Goal: Information Seeking & Learning: Compare options

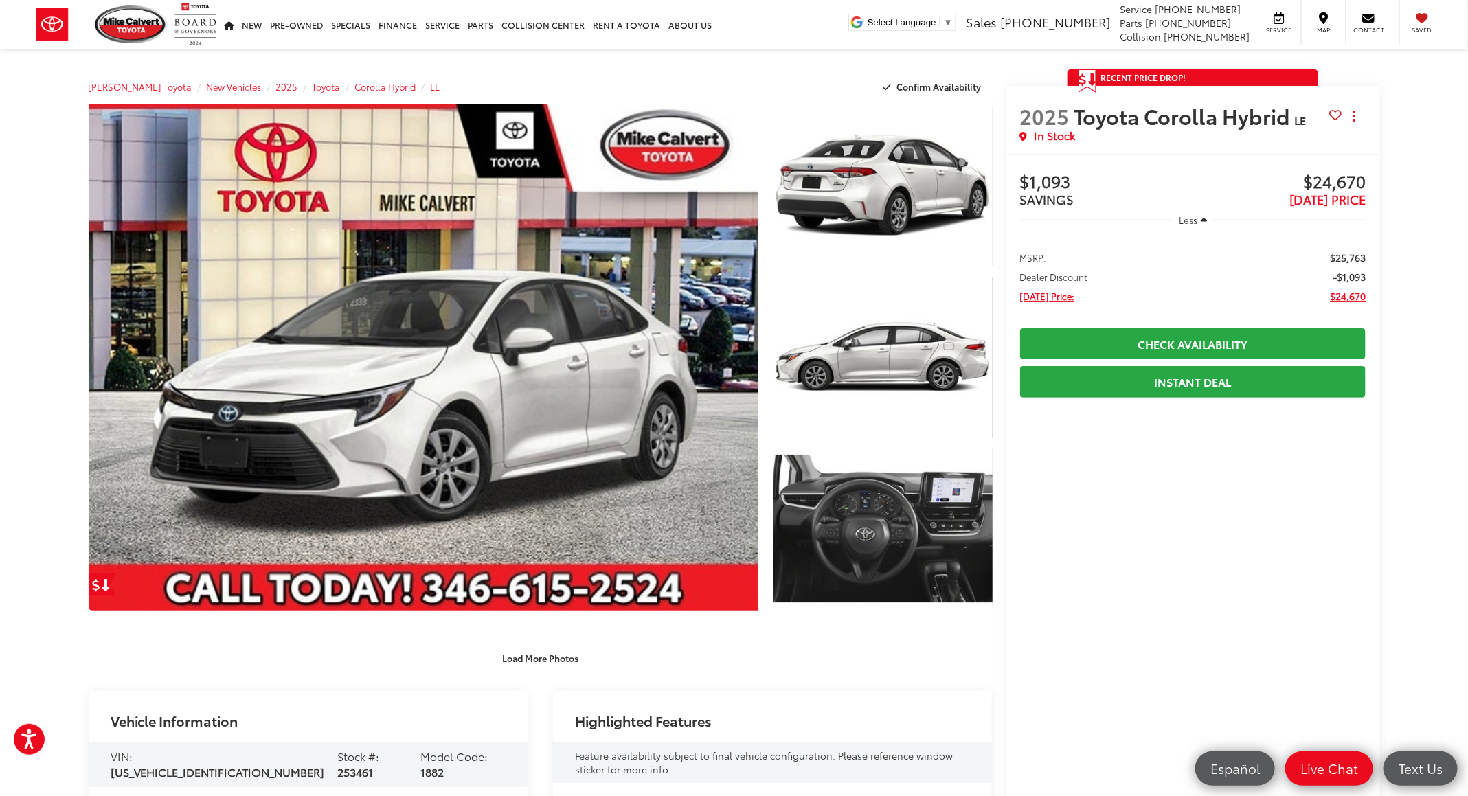
click at [717, 77] on div "Mike Calvert Toyota New Vehicles 2025 Toyota Corolla Hybrid LE Confirm Availabi…" at bounding box center [541, 86] width 904 height 34
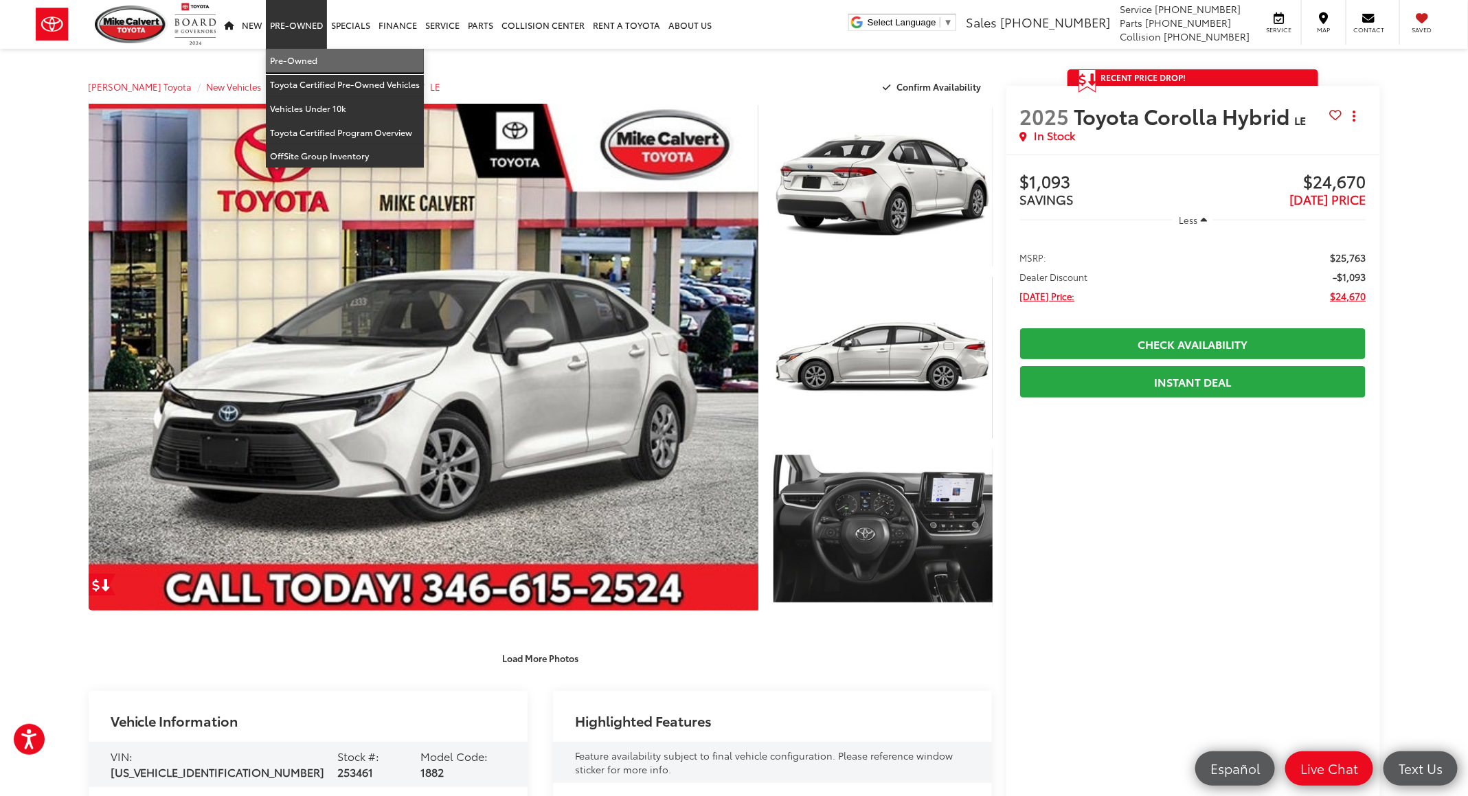
click at [278, 52] on link "Pre-Owned" at bounding box center [345, 61] width 158 height 24
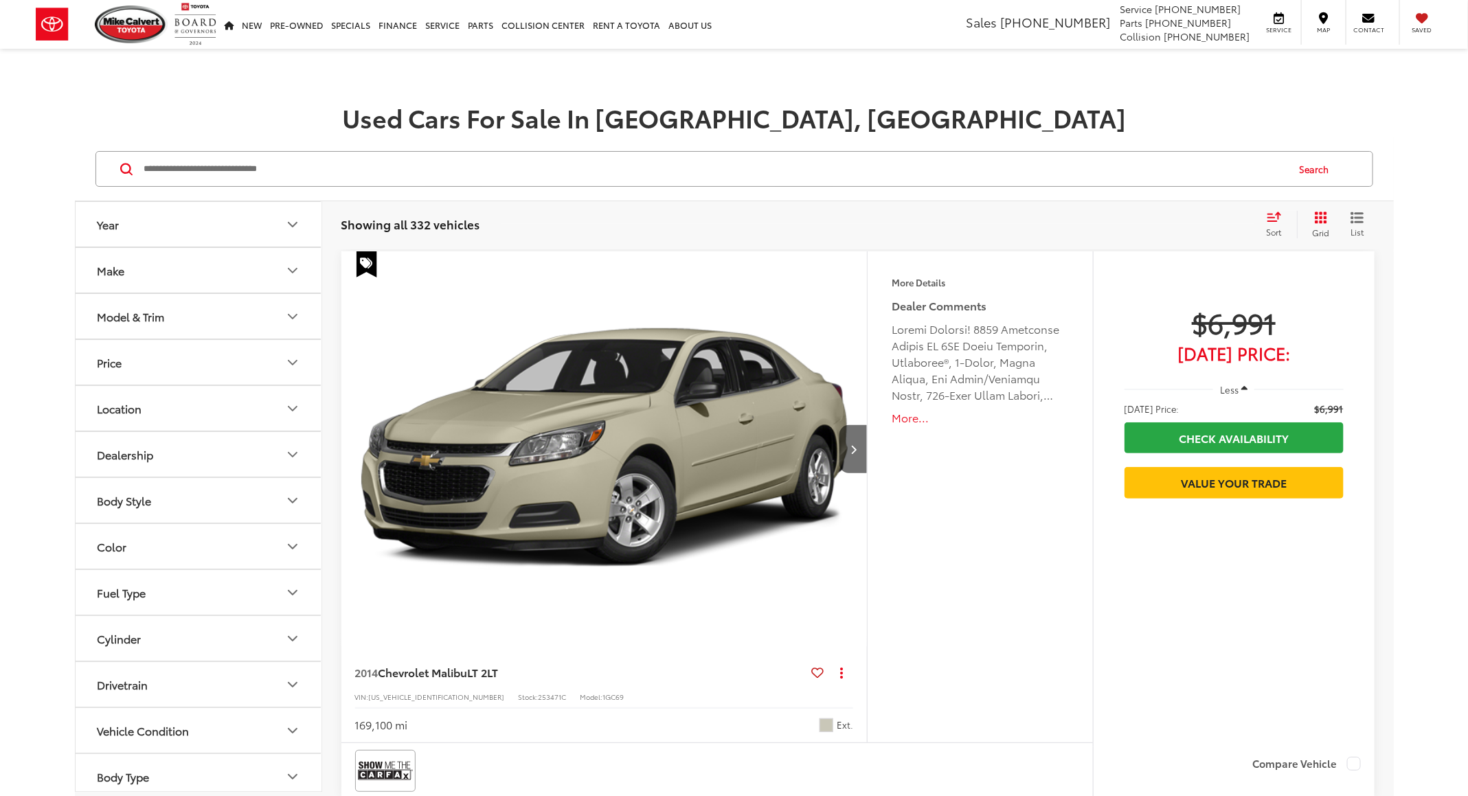
click at [266, 326] on button "Model & Trim" at bounding box center [199, 316] width 247 height 45
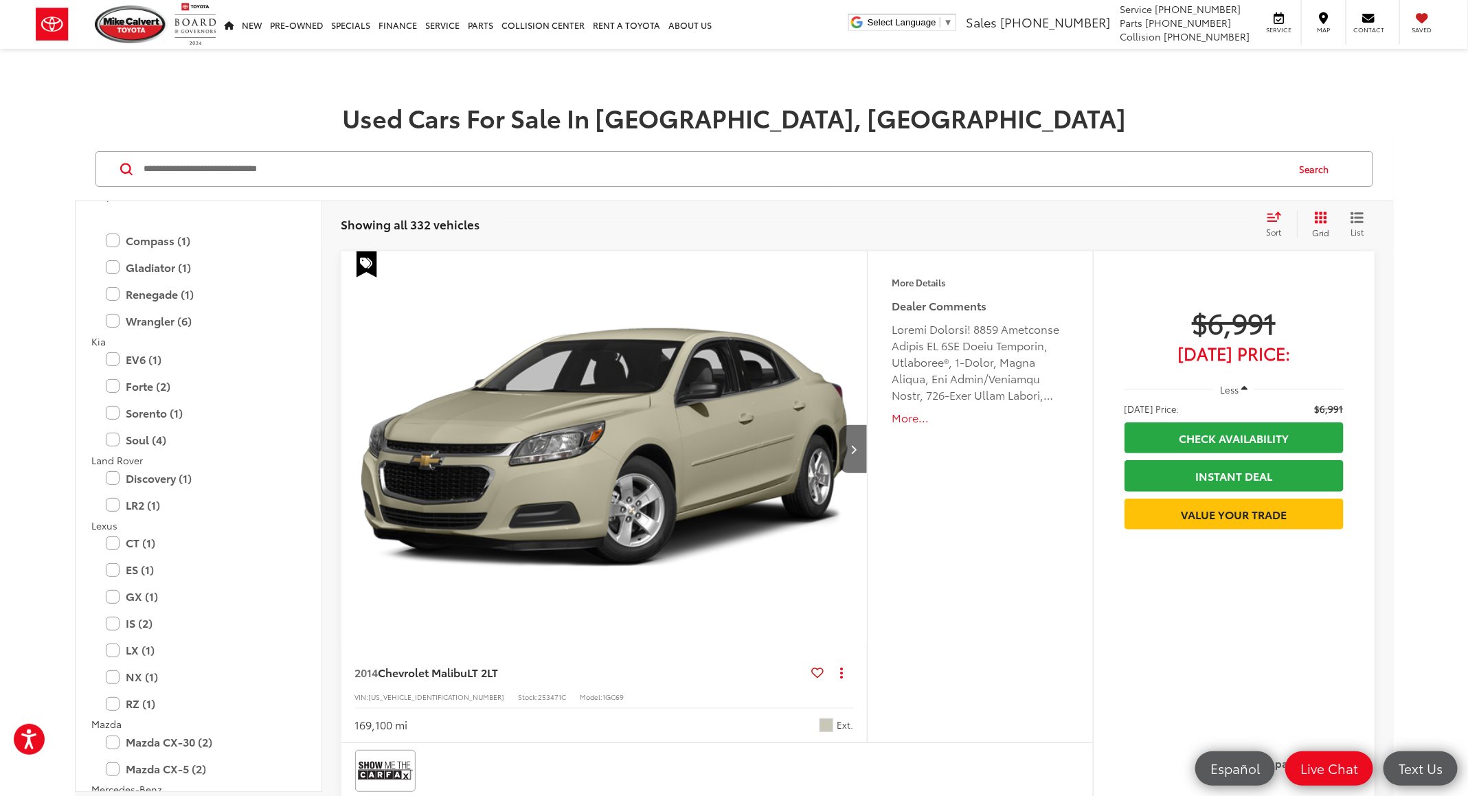
scroll to position [1751, 0]
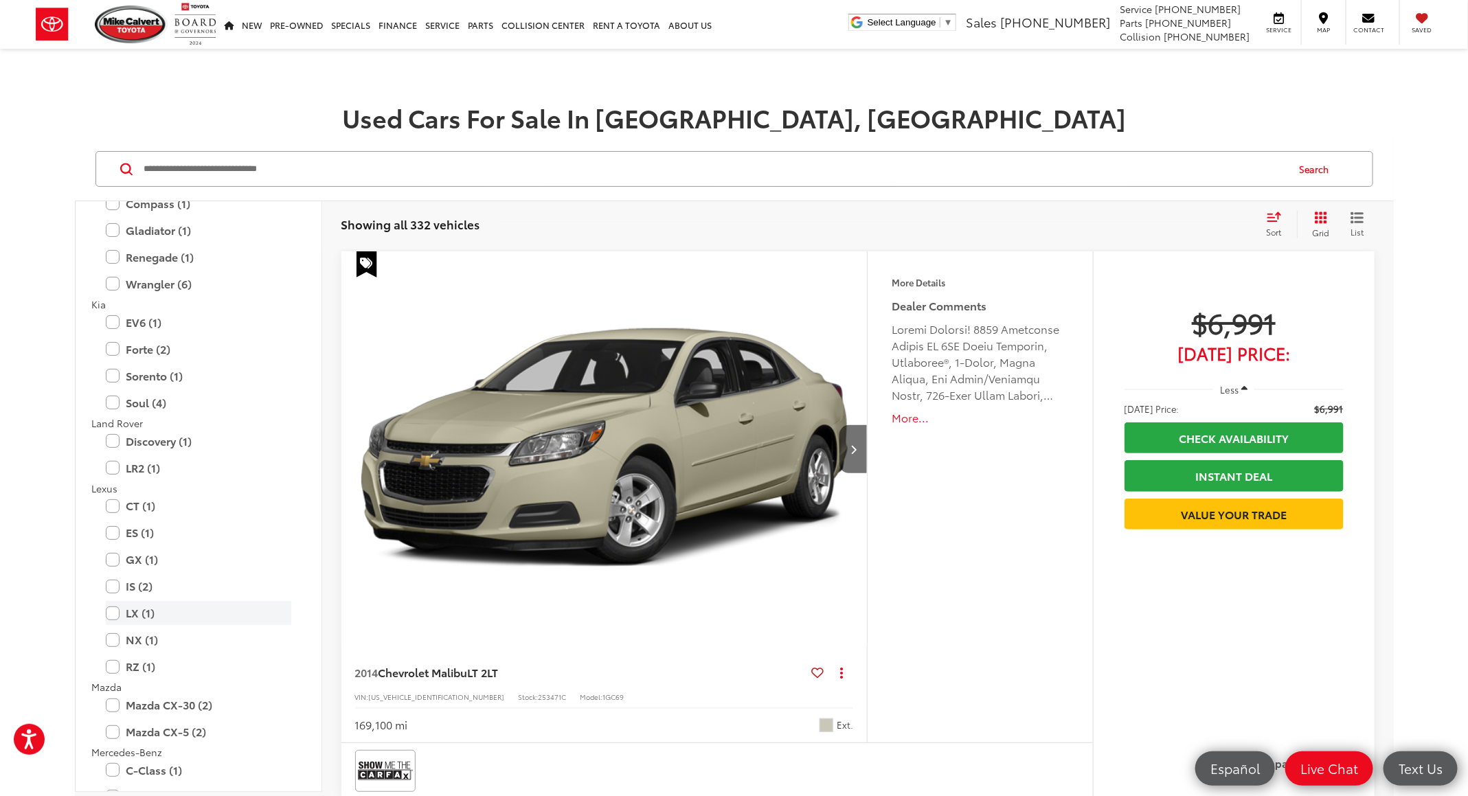
click at [126, 619] on label "LX (1)" at bounding box center [198, 613] width 185 height 24
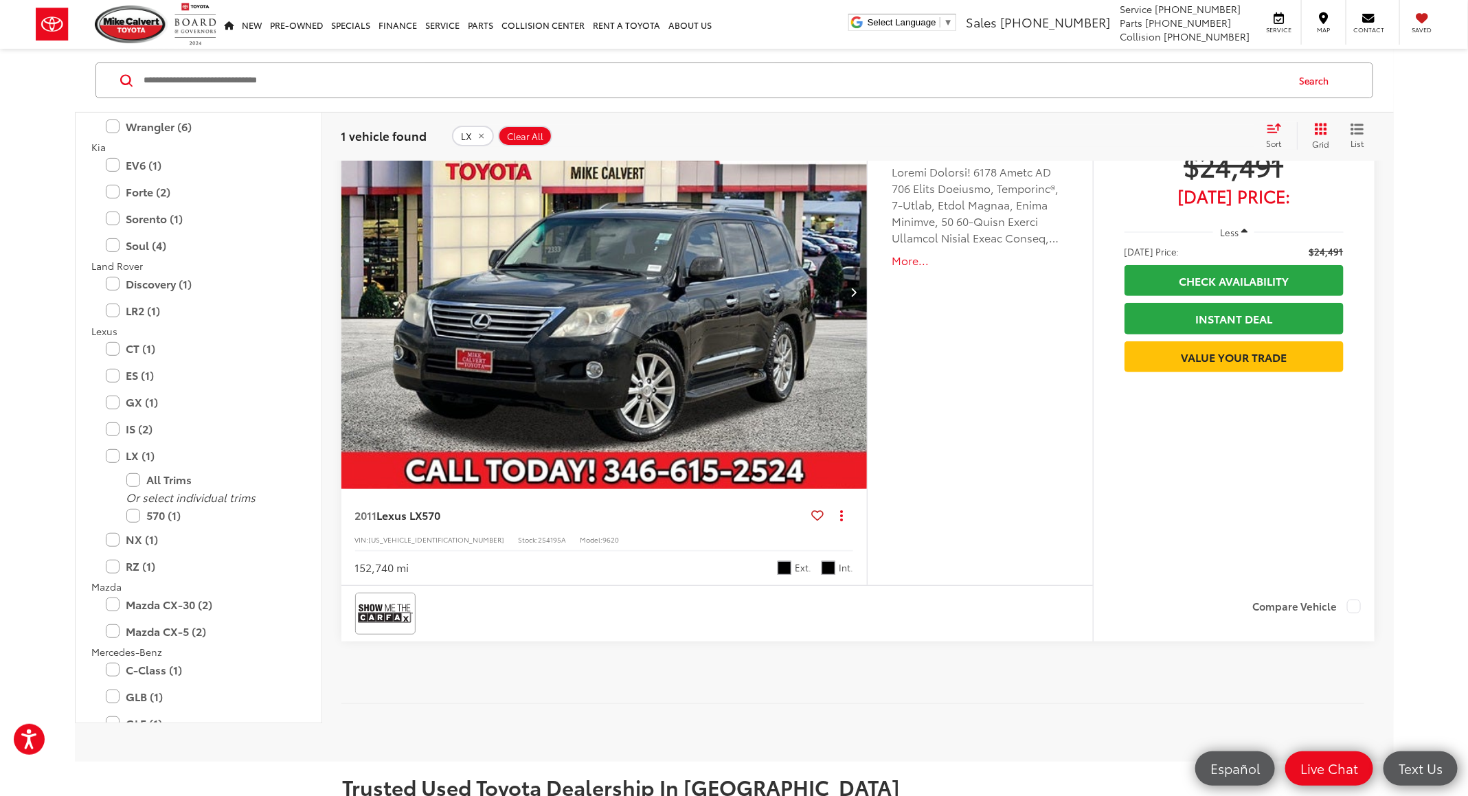
scroll to position [206, 0]
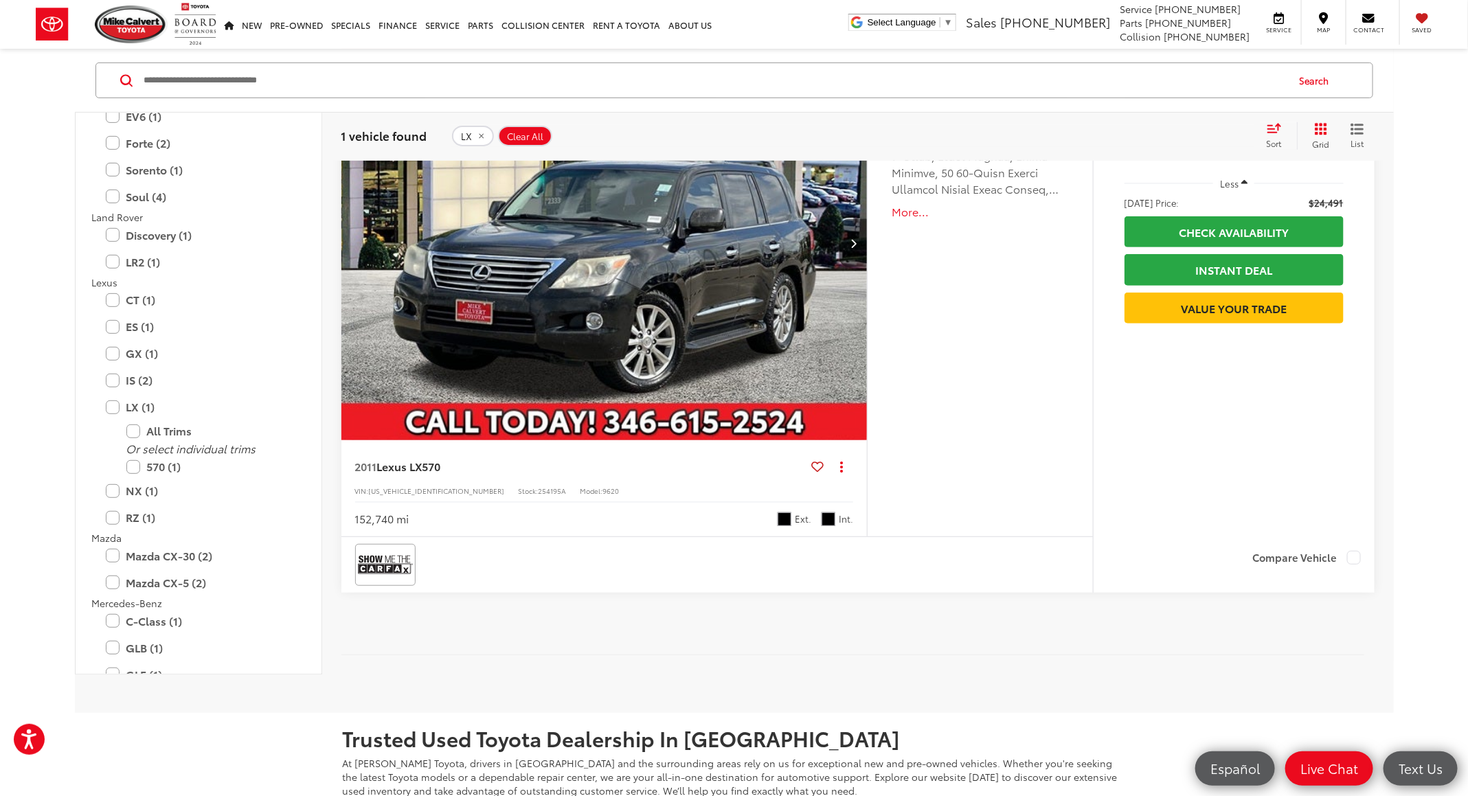
click at [102, 409] on div "LX (1) All Trims Or select individual trims 570 (1)" at bounding box center [198, 437] width 213 height 84
click at [109, 410] on label "LX (1)" at bounding box center [198, 407] width 185 height 24
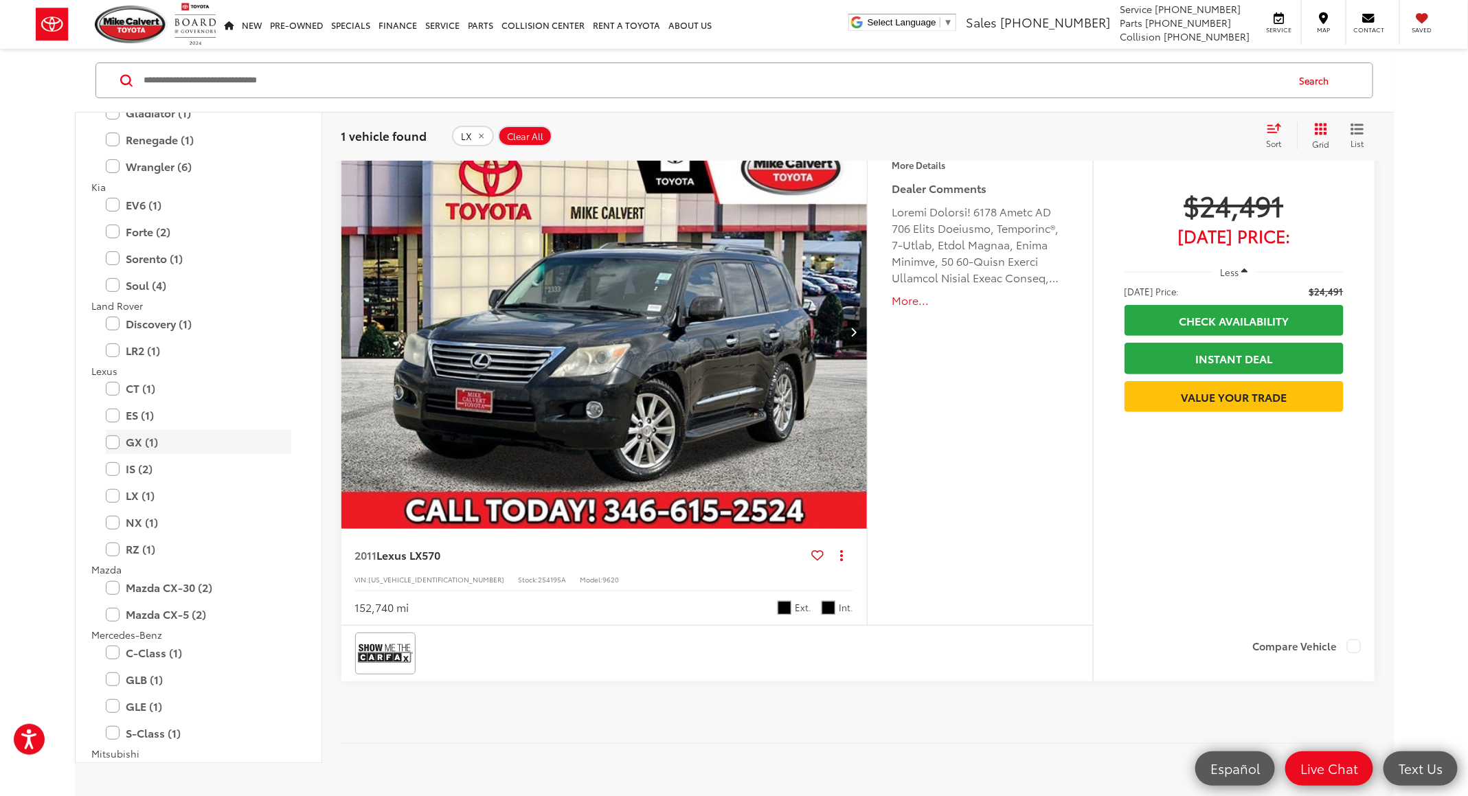
scroll to position [89, 0]
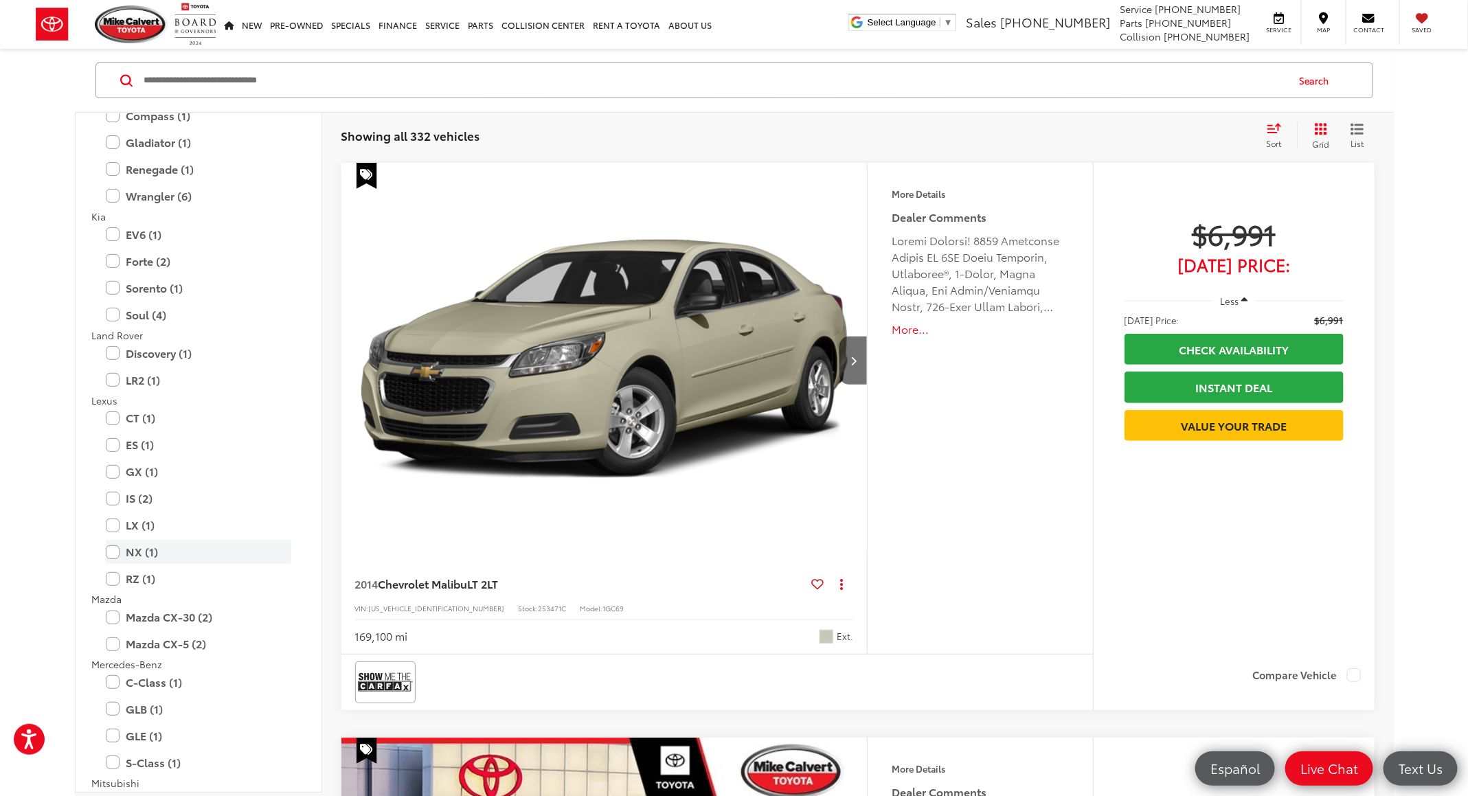
click at [116, 555] on label "NX (1)" at bounding box center [198, 552] width 185 height 24
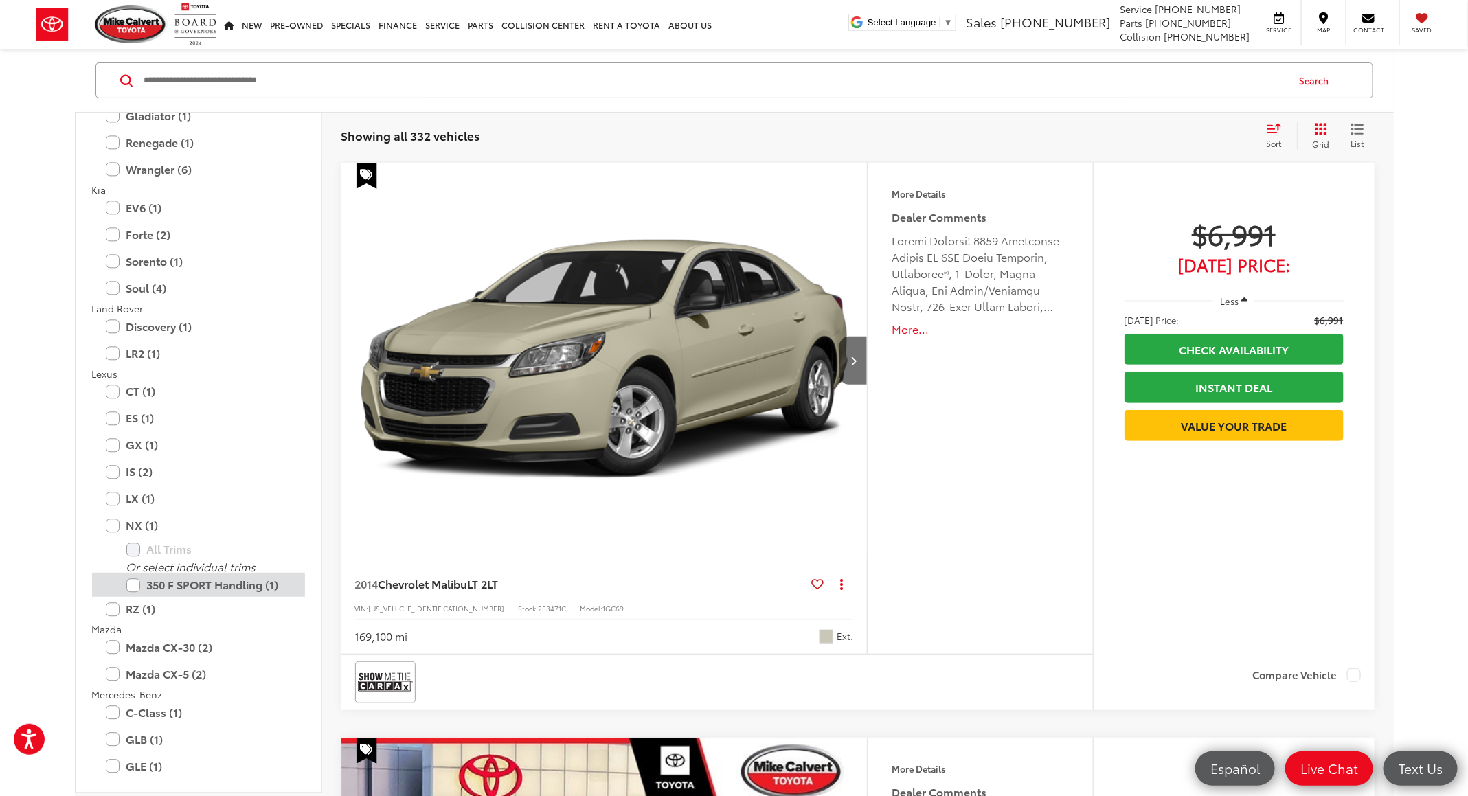
scroll to position [1724, 0]
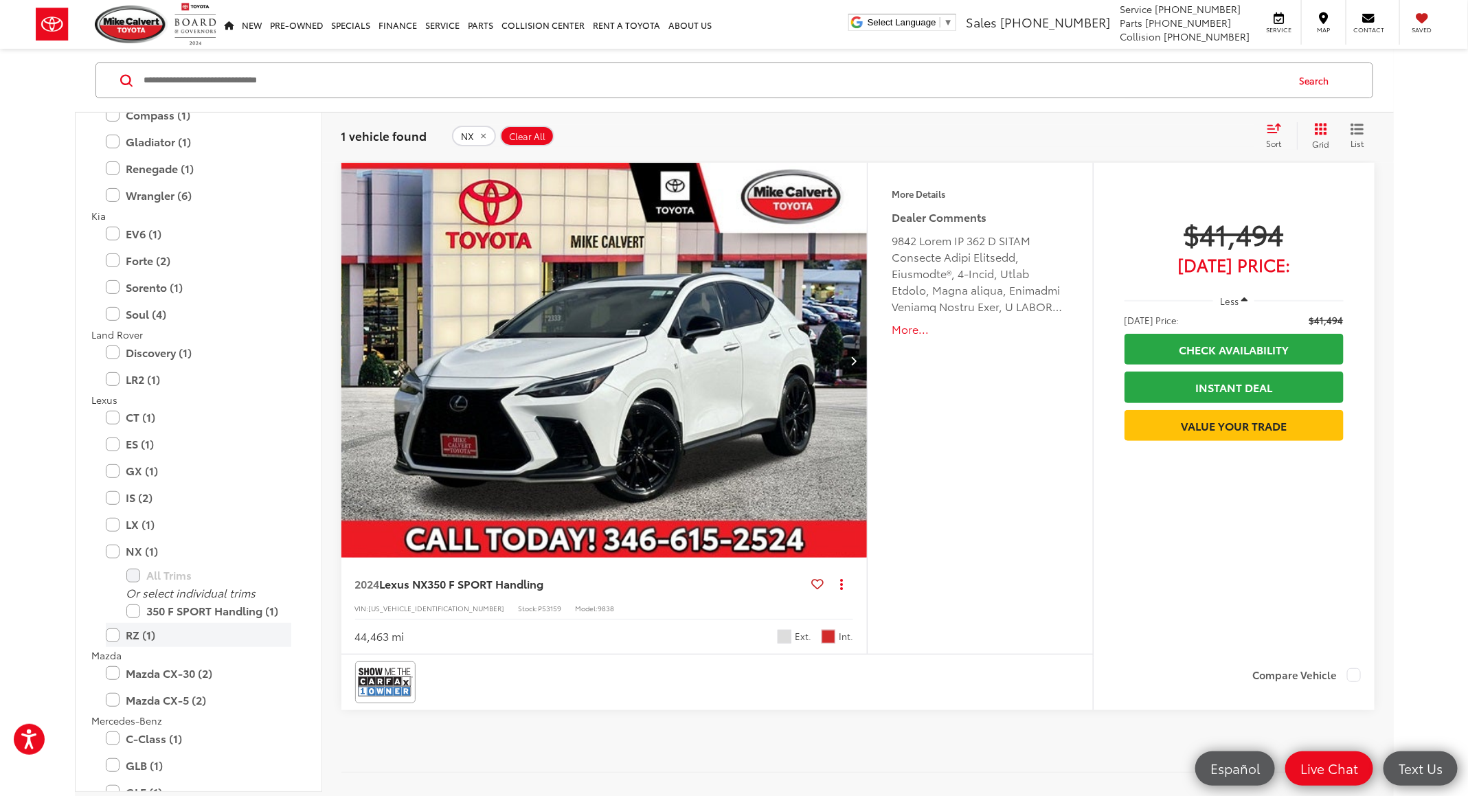
click at [122, 643] on label "RZ (1)" at bounding box center [198, 635] width 185 height 24
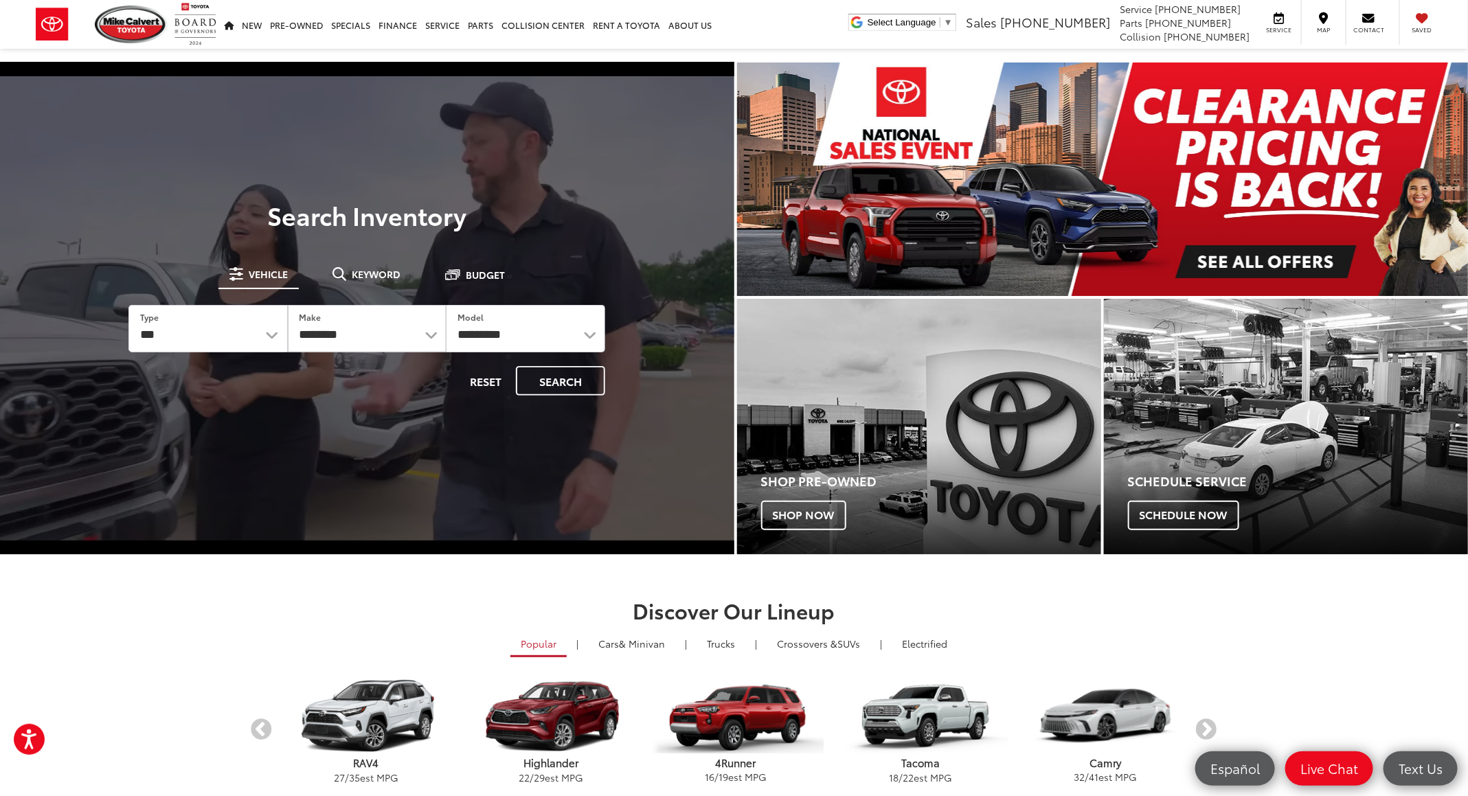
click at [384, 275] on span "Keyword" at bounding box center [376, 274] width 49 height 10
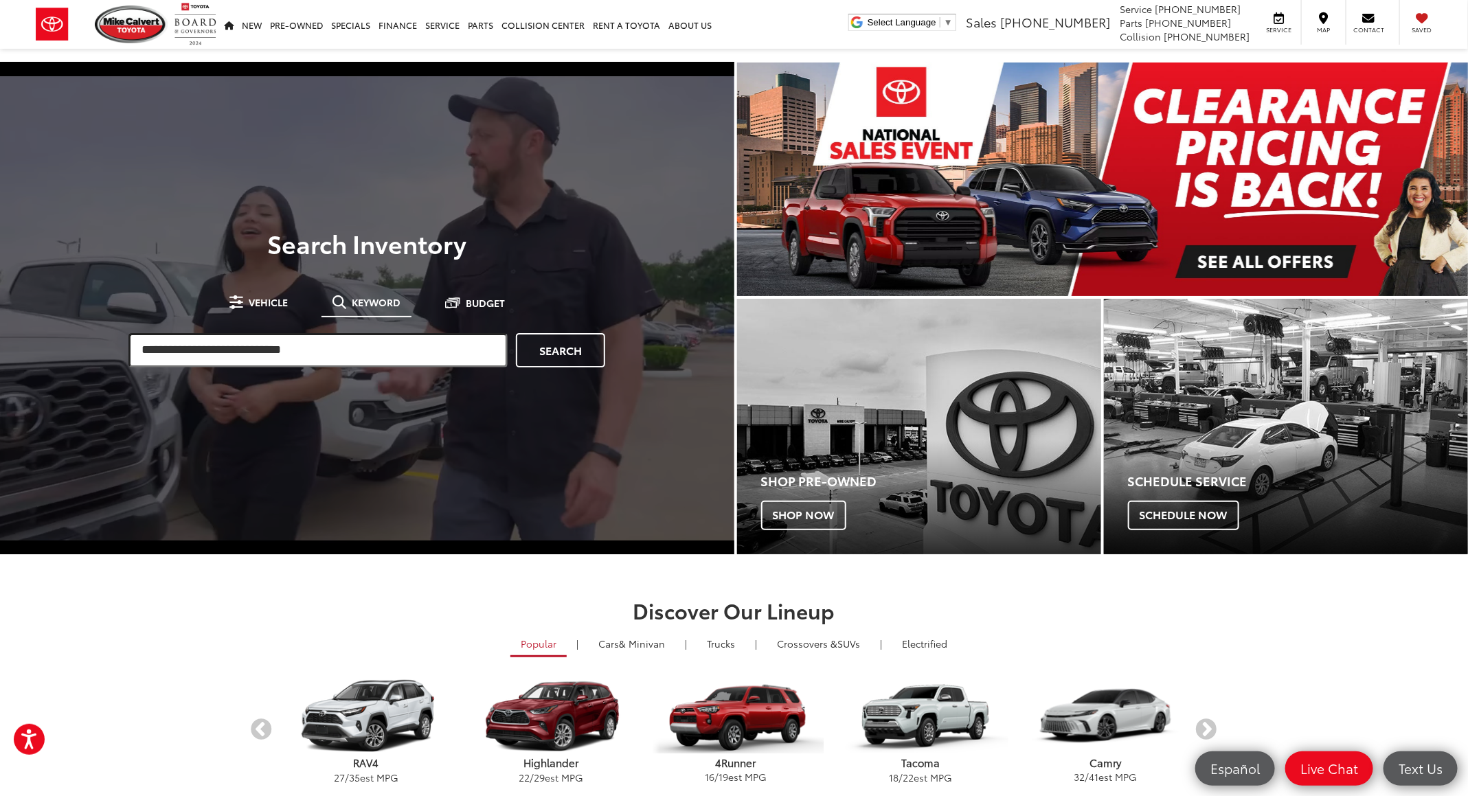
click at [334, 358] on input "search" at bounding box center [317, 350] width 379 height 34
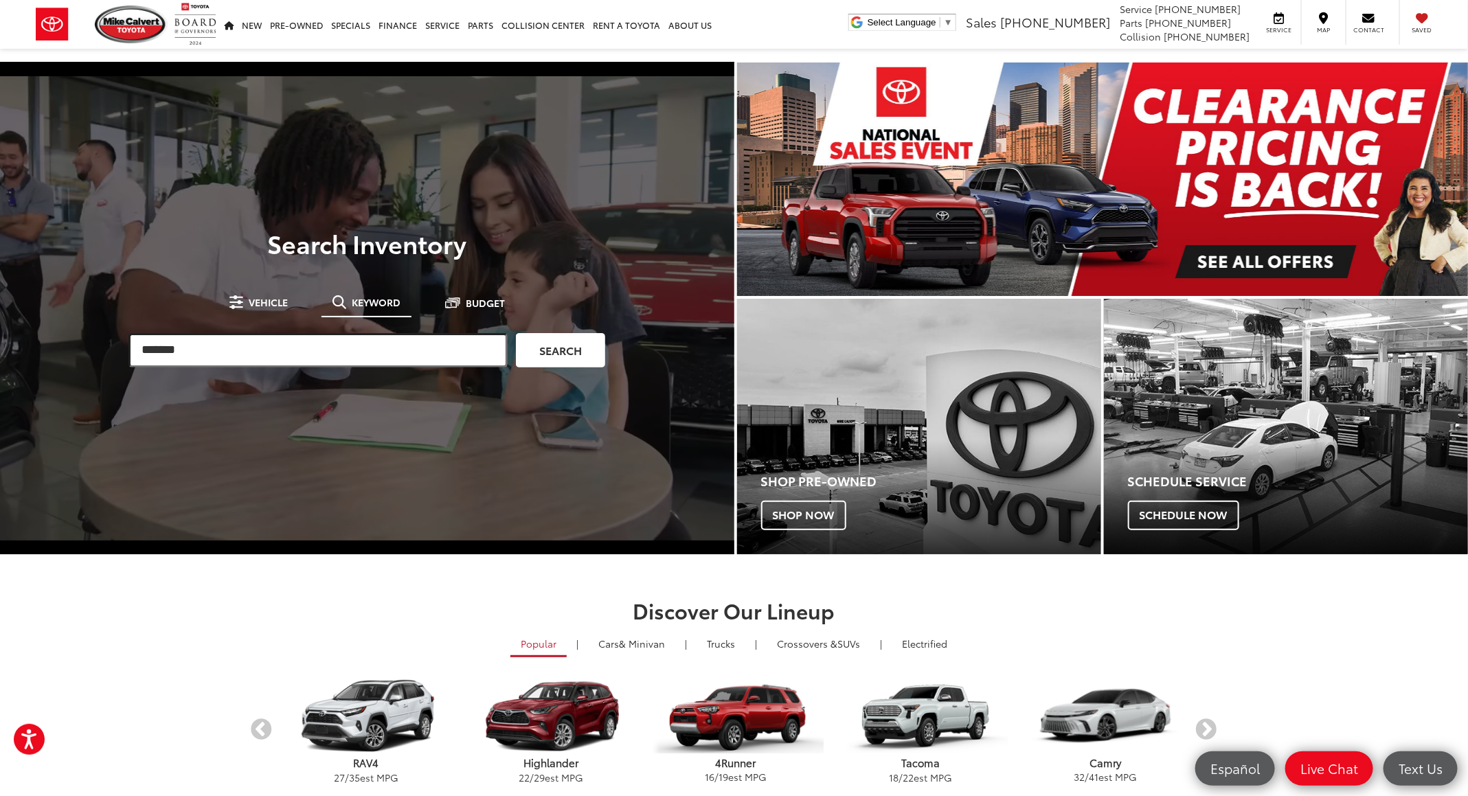
type input "*******"
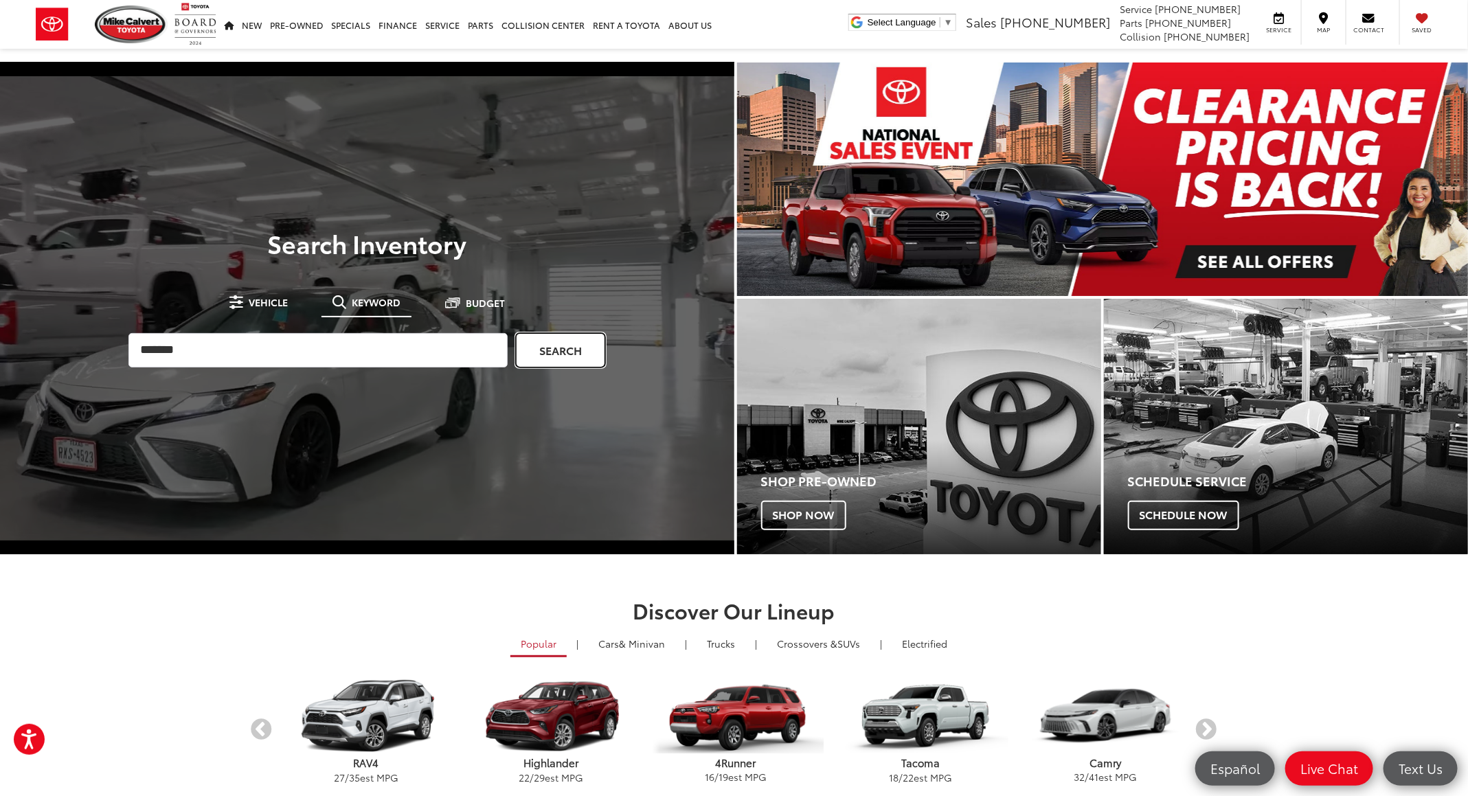
click at [576, 352] on link "Search" at bounding box center [560, 350] width 89 height 34
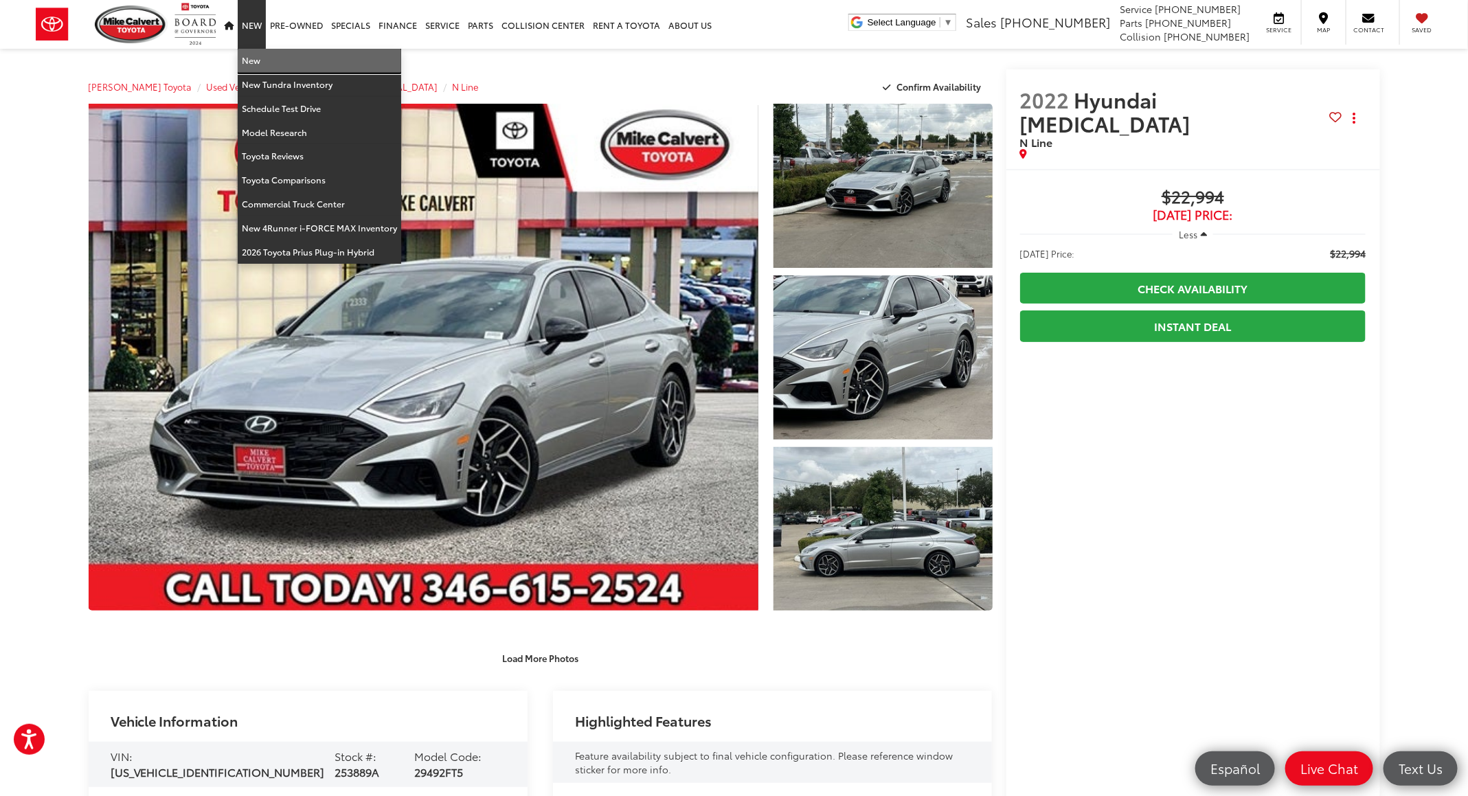
click at [258, 71] on link "New" at bounding box center [319, 61] width 163 height 24
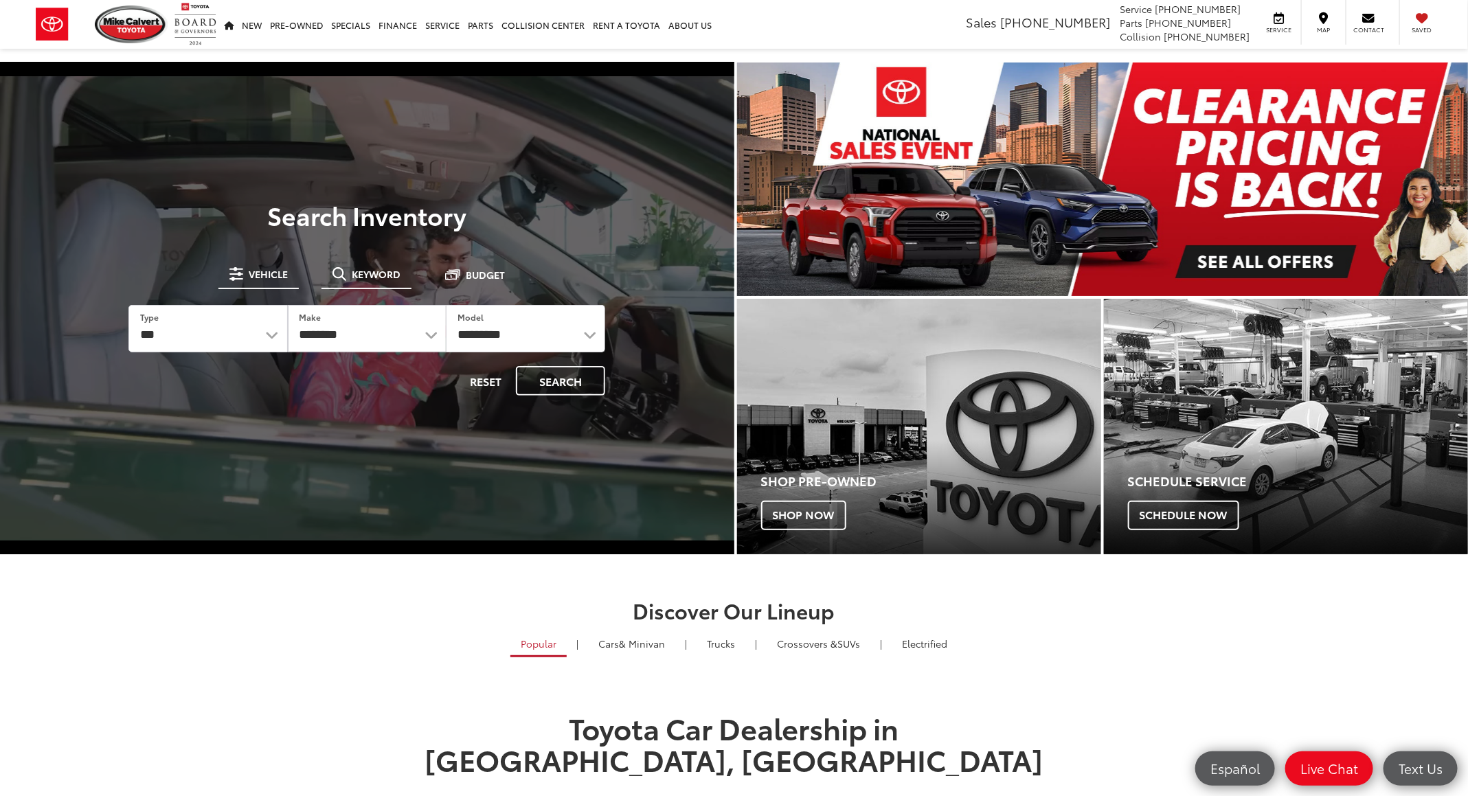
click at [346, 266] on button "Keyword" at bounding box center [366, 274] width 90 height 25
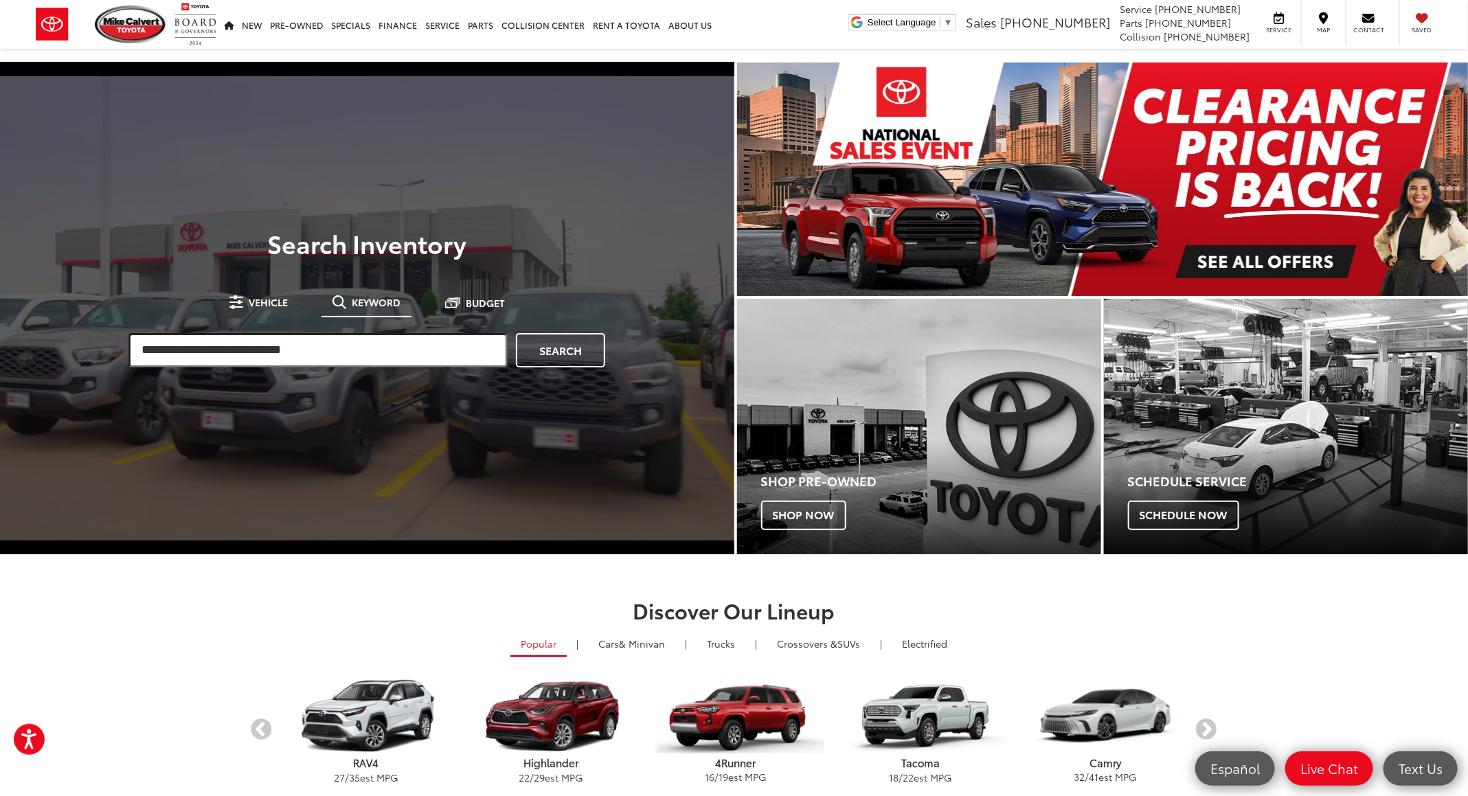
click at [236, 356] on input "search" at bounding box center [317, 350] width 379 height 34
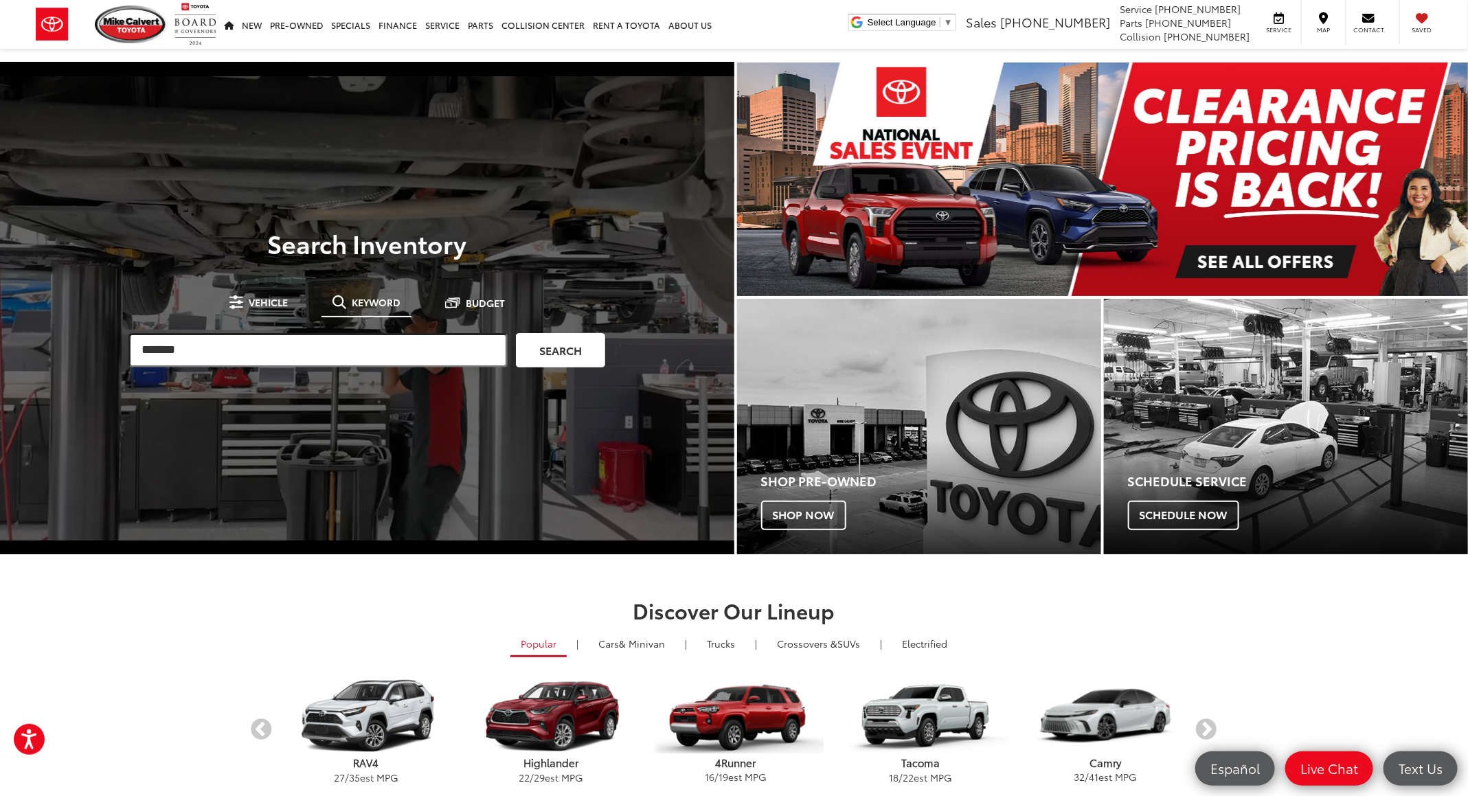
type input "*******"
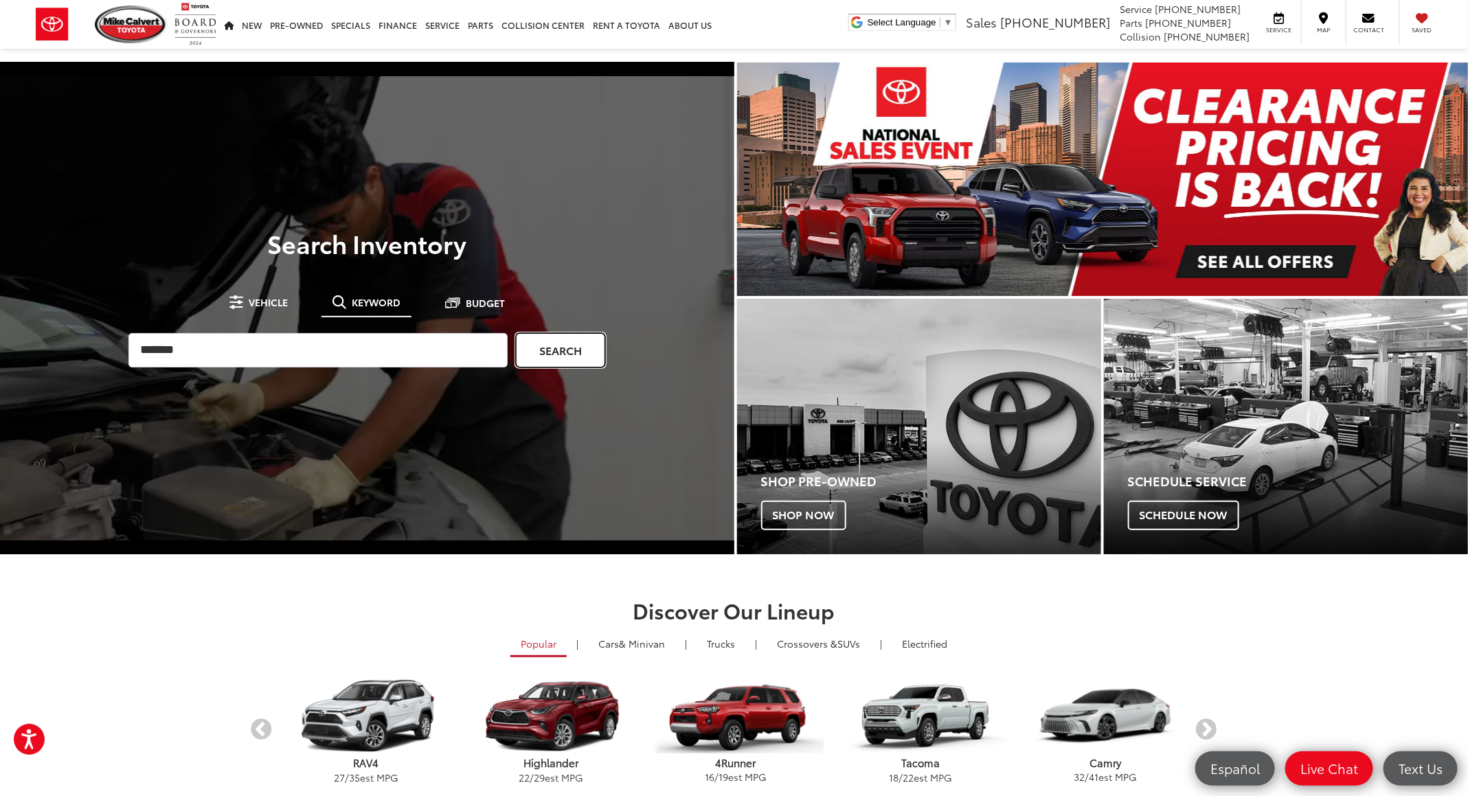
click at [602, 345] on link "Search" at bounding box center [560, 350] width 89 height 34
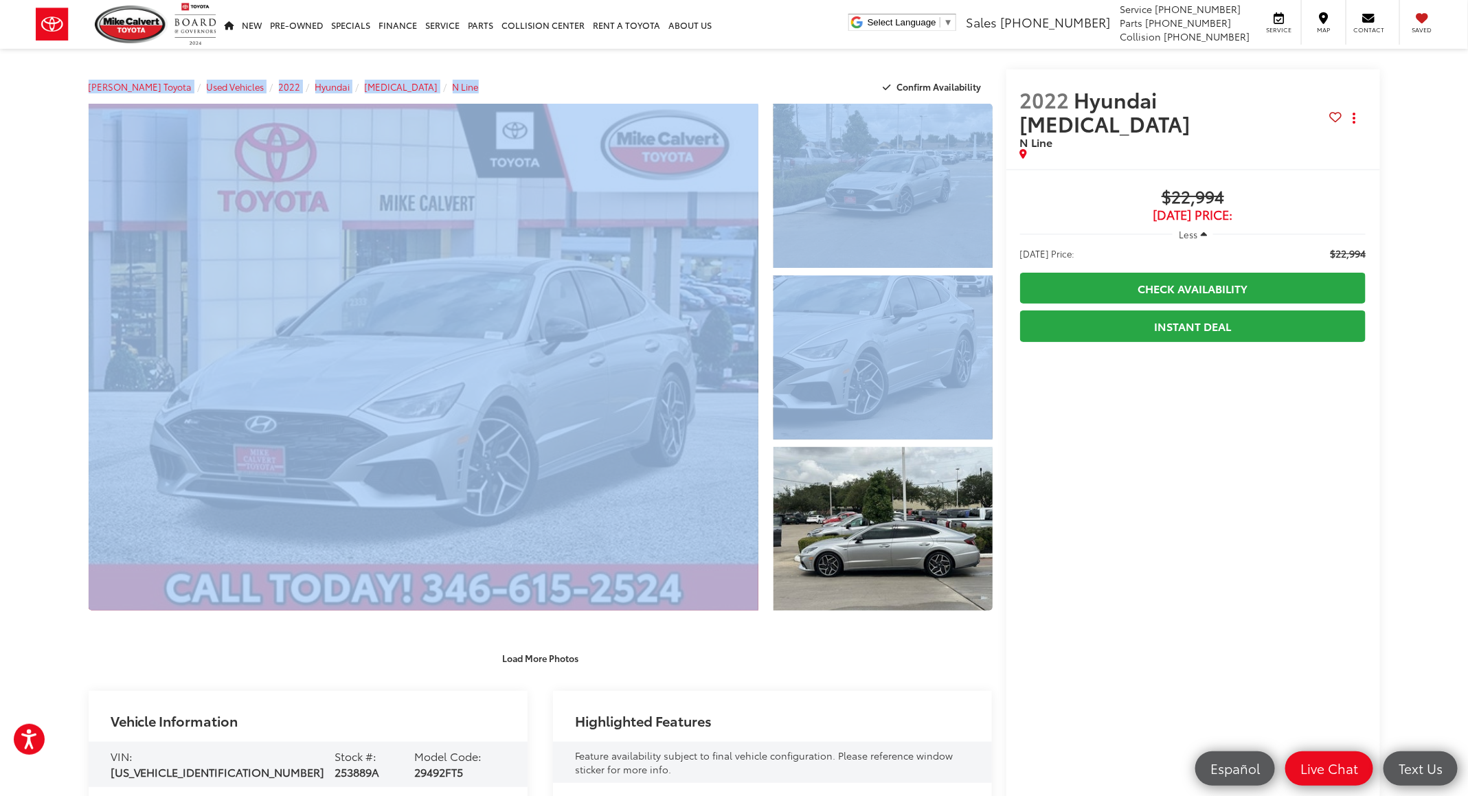
drag, startPoint x: 27, startPoint y: 91, endPoint x: 833, endPoint y: 639, distance: 973.9
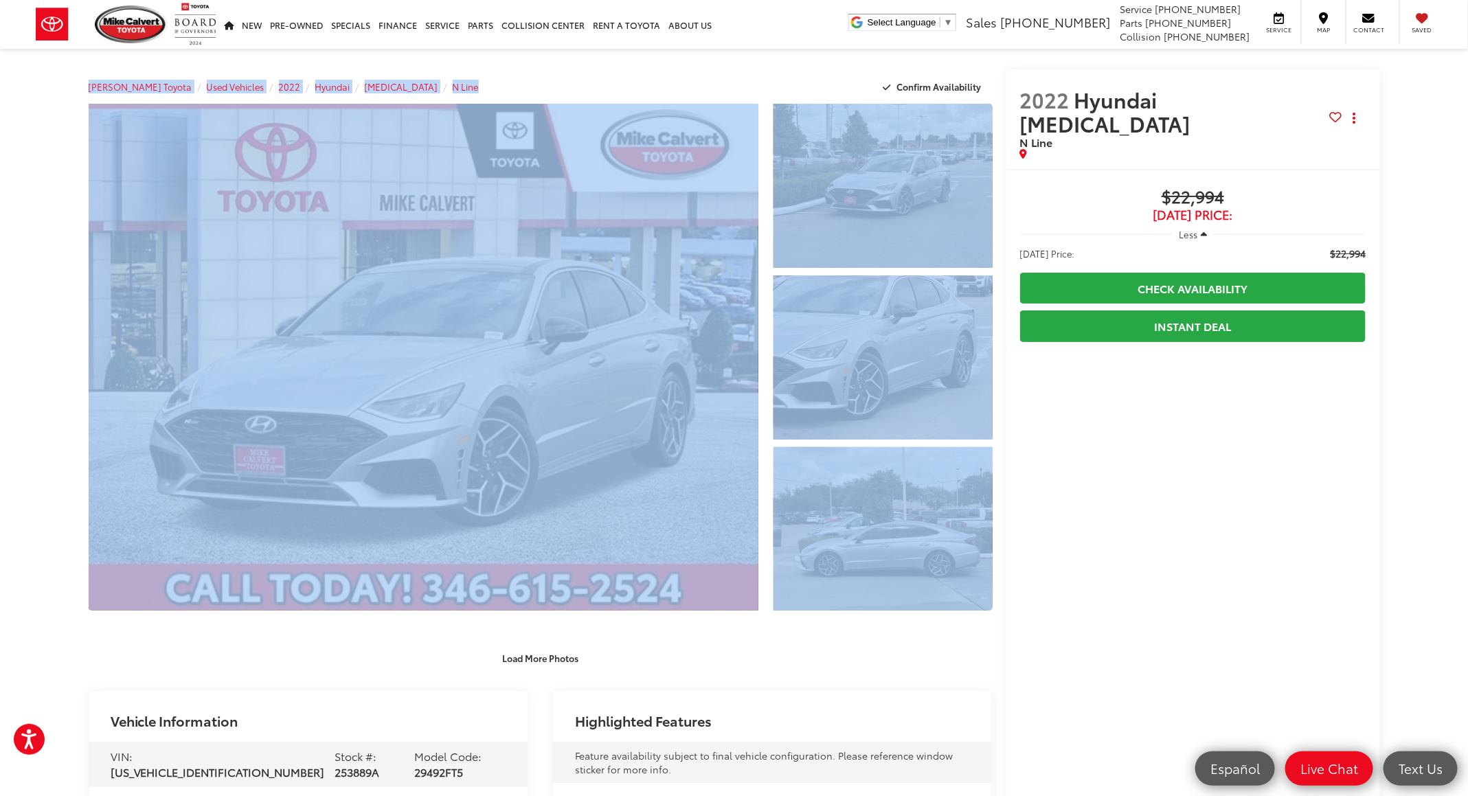
click at [833, 639] on div "Load More Photos" at bounding box center [541, 650] width 904 height 38
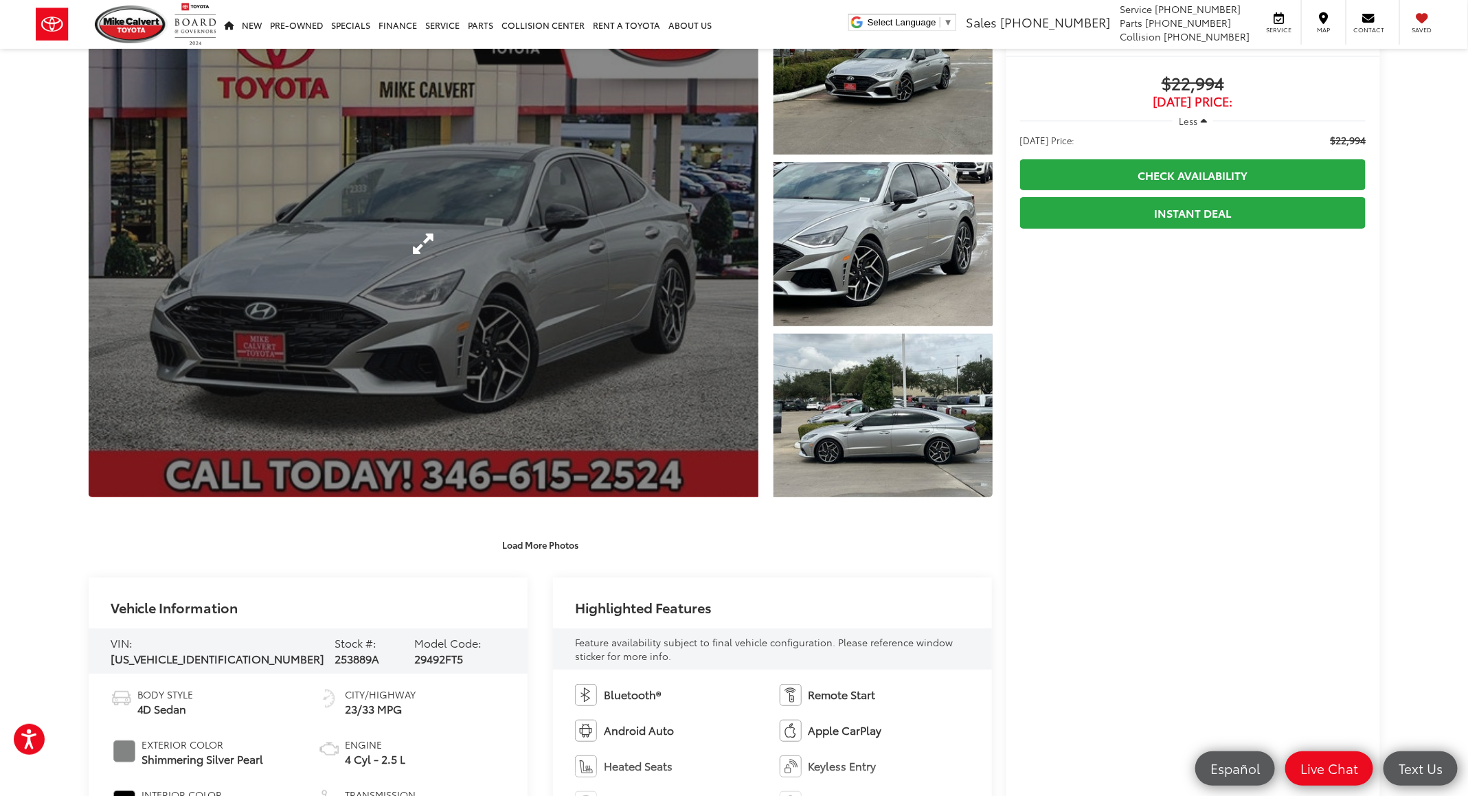
scroll to position [412, 0]
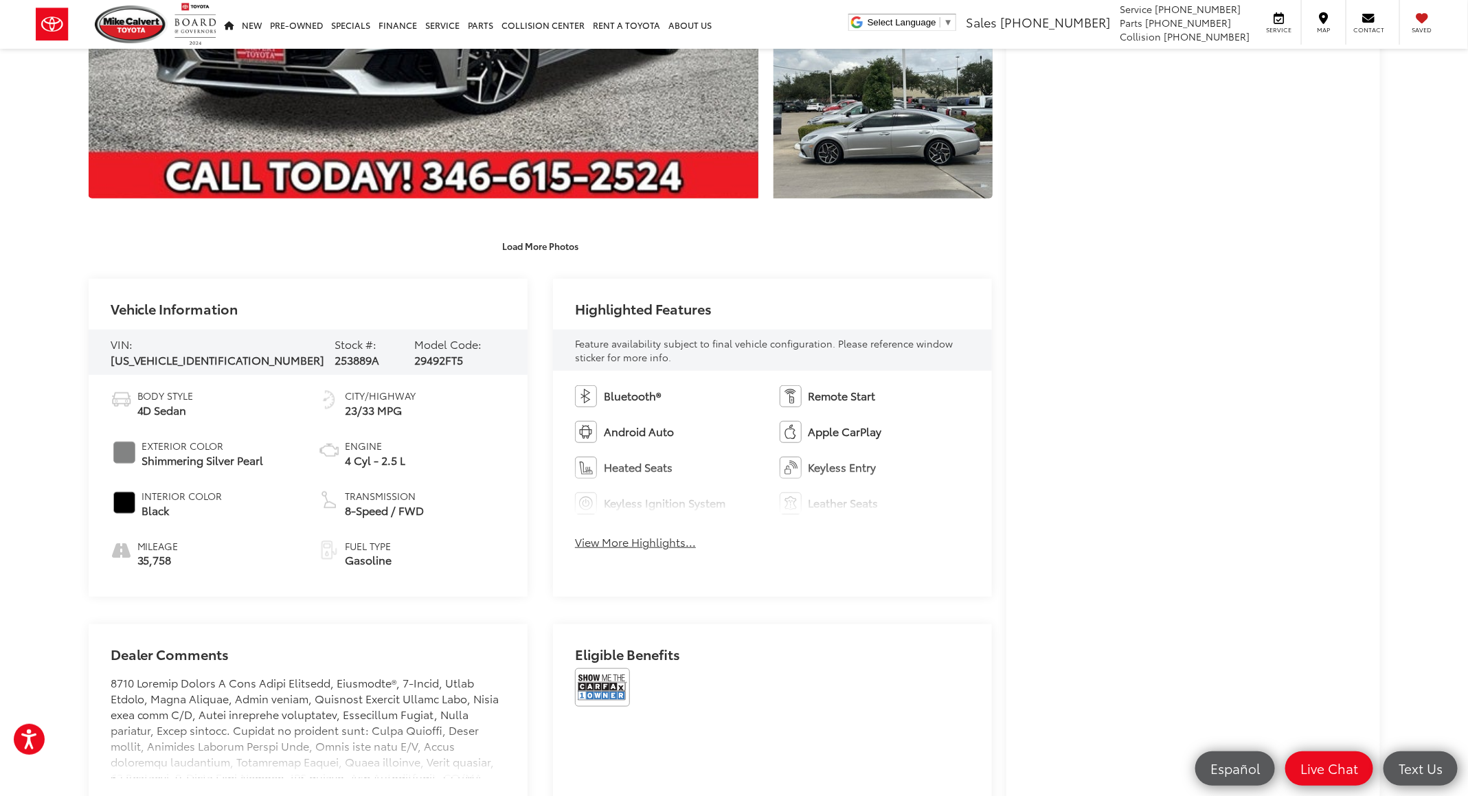
drag, startPoint x: 487, startPoint y: 285, endPoint x: 800, endPoint y: 663, distance: 491.2
click at [800, 663] on div "Vehicle Information VIN: 5NPEK4JCXNH137246 Stock #: 253889A Model Code: 29492FT…" at bounding box center [541, 684] width 904 height 810
click at [800, 663] on h2 "Eligible Benefits" at bounding box center [772, 657] width 395 height 22
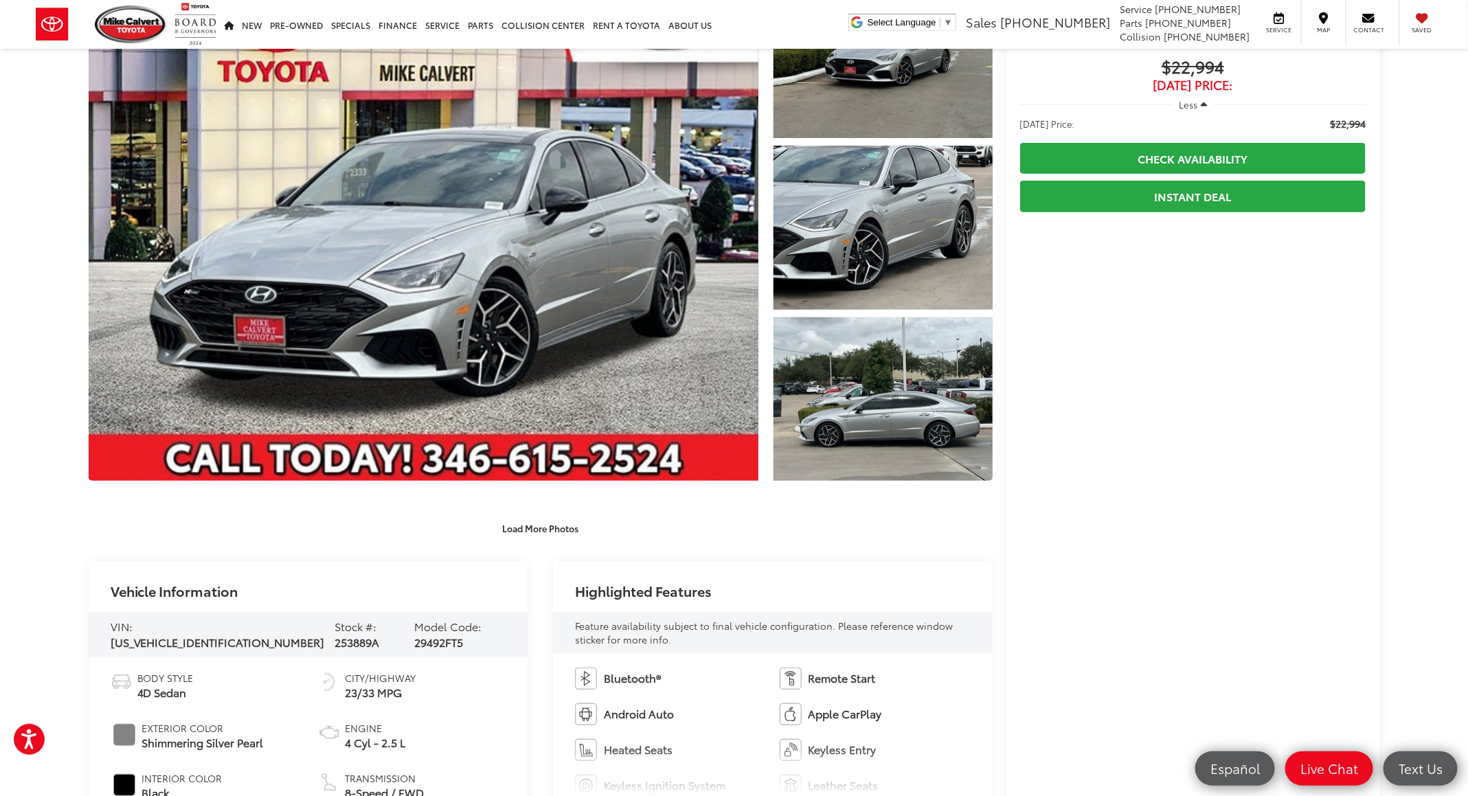
scroll to position [0, 0]
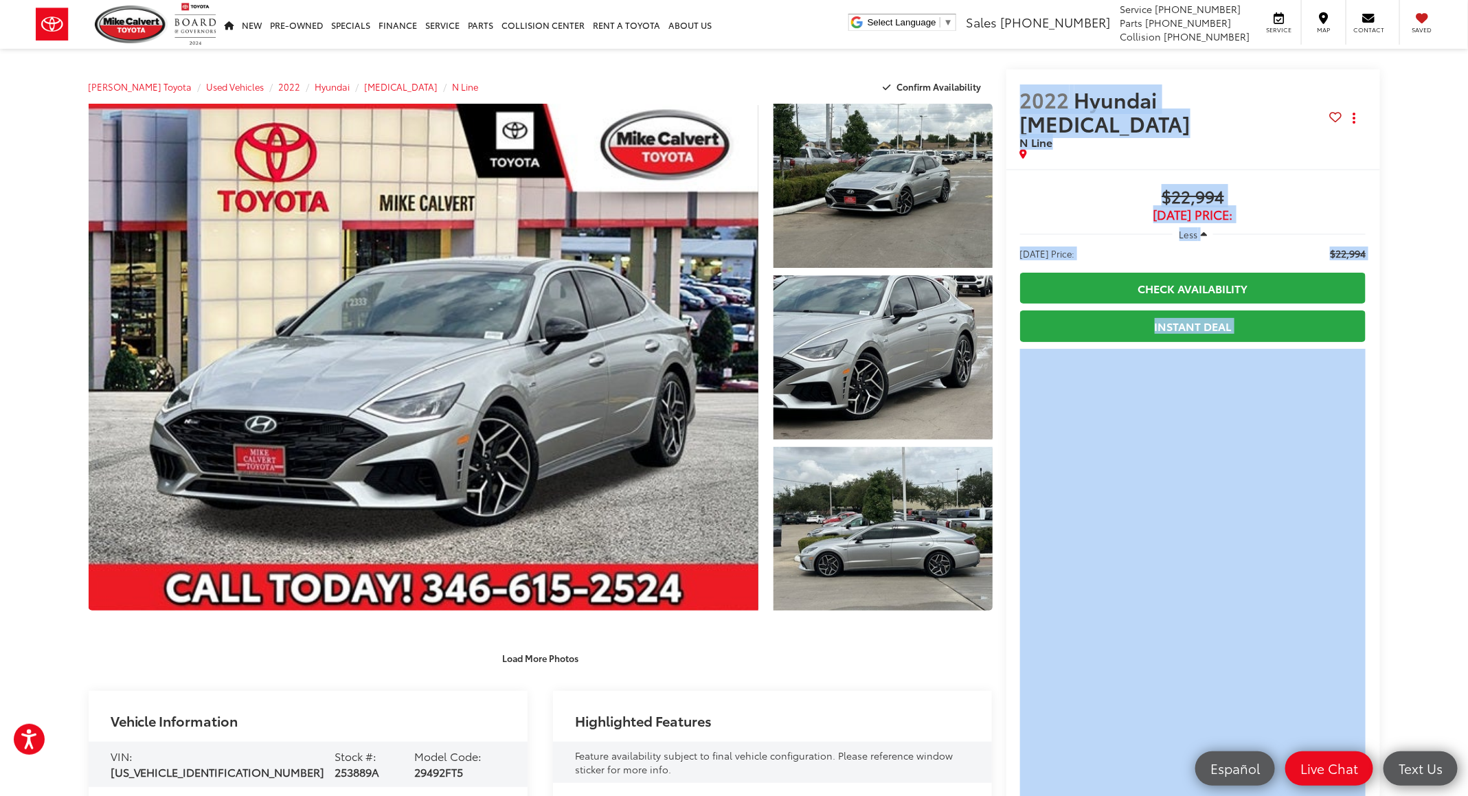
drag, startPoint x: 1018, startPoint y: 64, endPoint x: 1406, endPoint y: 435, distance: 536.7
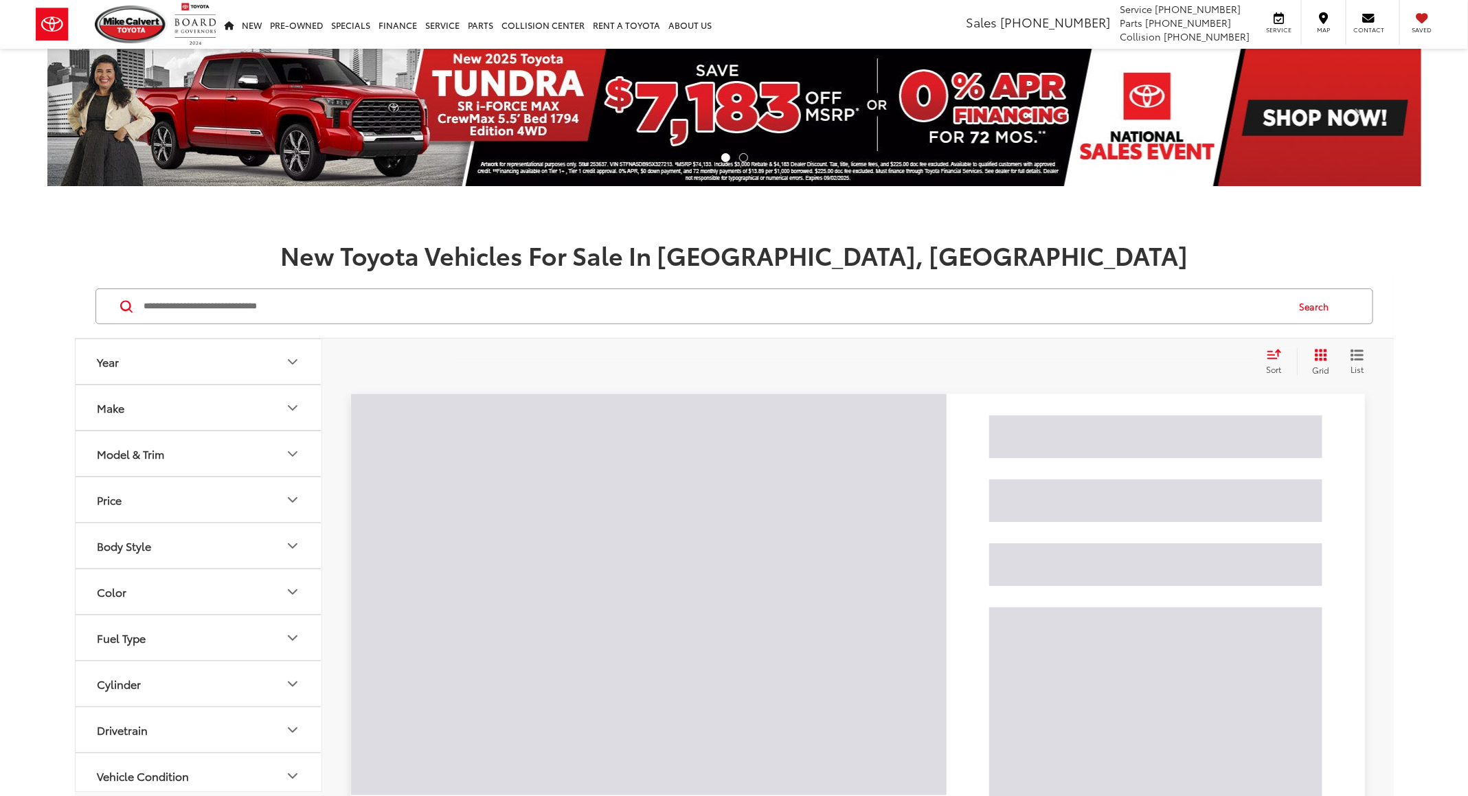
click at [214, 462] on button "Model & Trim" at bounding box center [199, 453] width 247 height 45
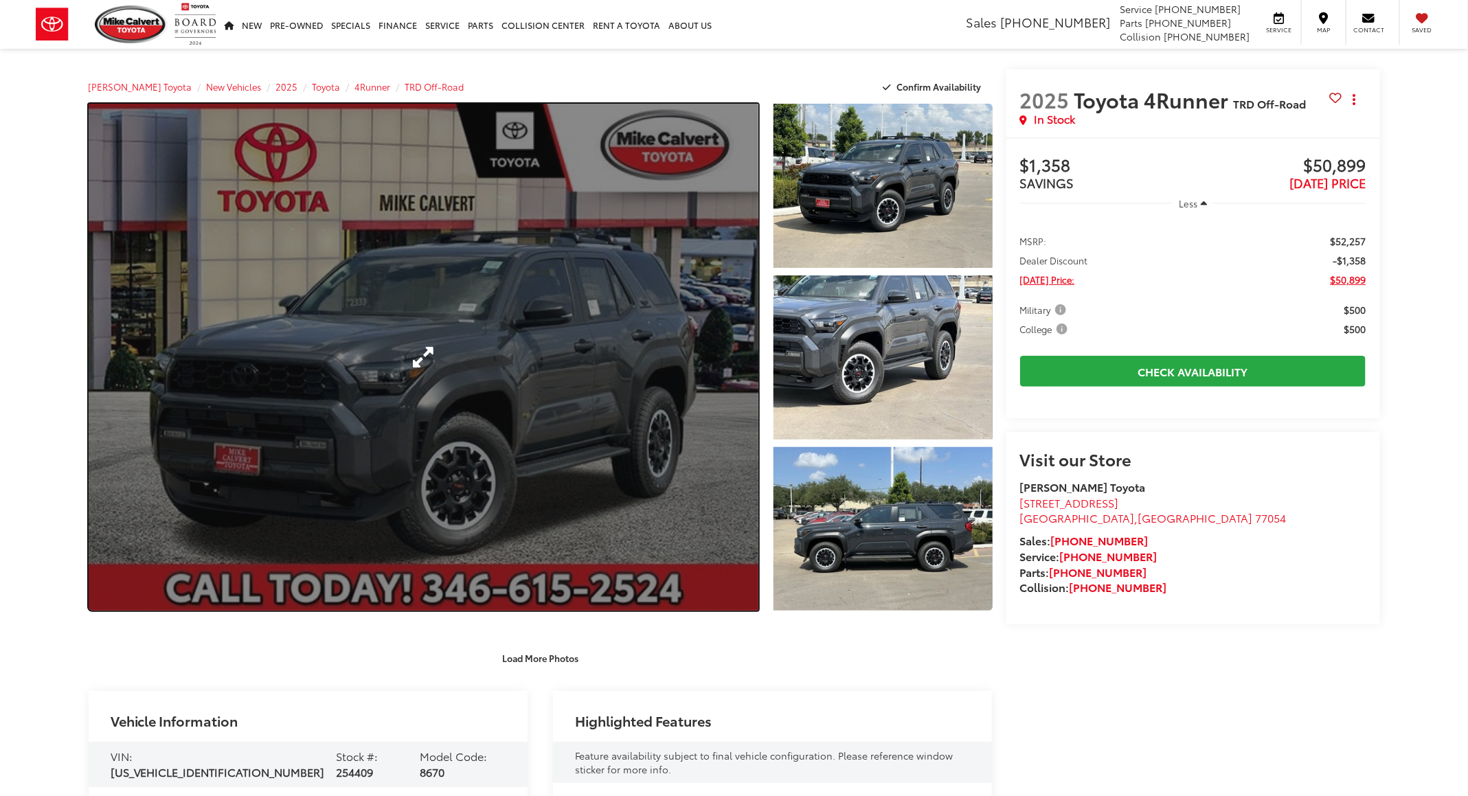
click at [518, 398] on link "Expand Photo 0" at bounding box center [424, 357] width 670 height 507
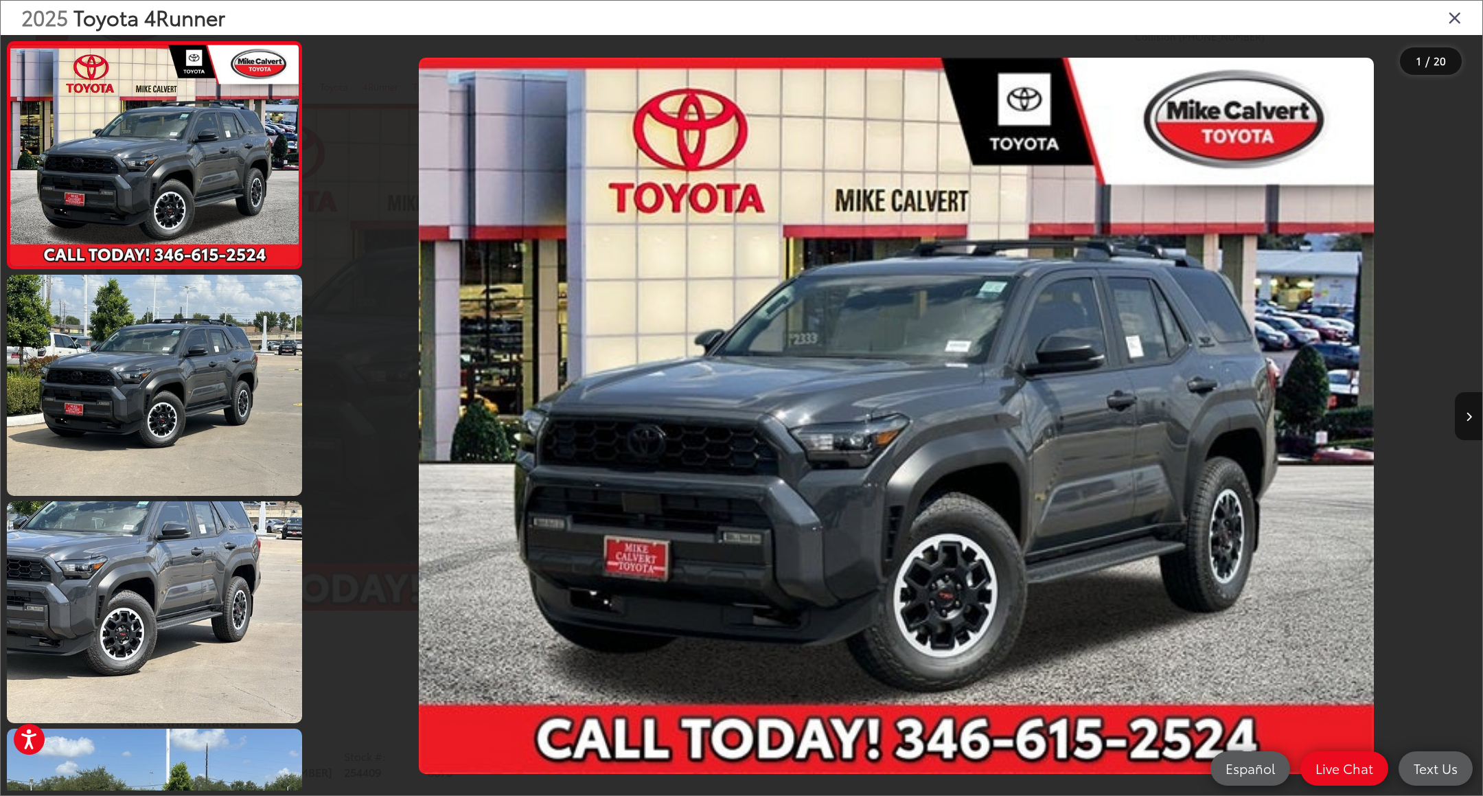
click at [1445, 19] on div "2025 Toyota 4Runner" at bounding box center [742, 18] width 1482 height 34
click at [1450, 21] on icon "Close gallery" at bounding box center [1455, 17] width 14 height 18
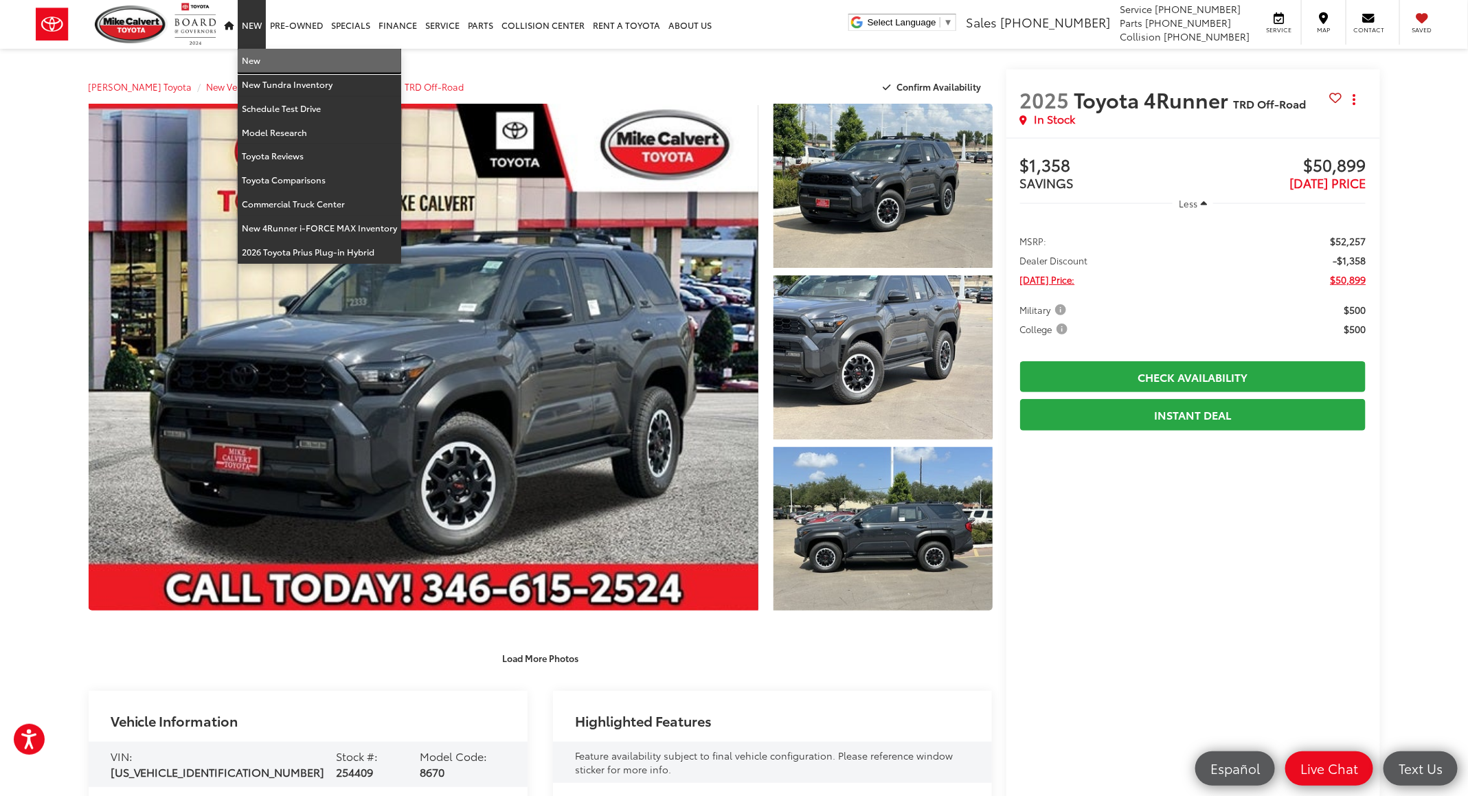
click at [266, 56] on link "New" at bounding box center [319, 61] width 163 height 24
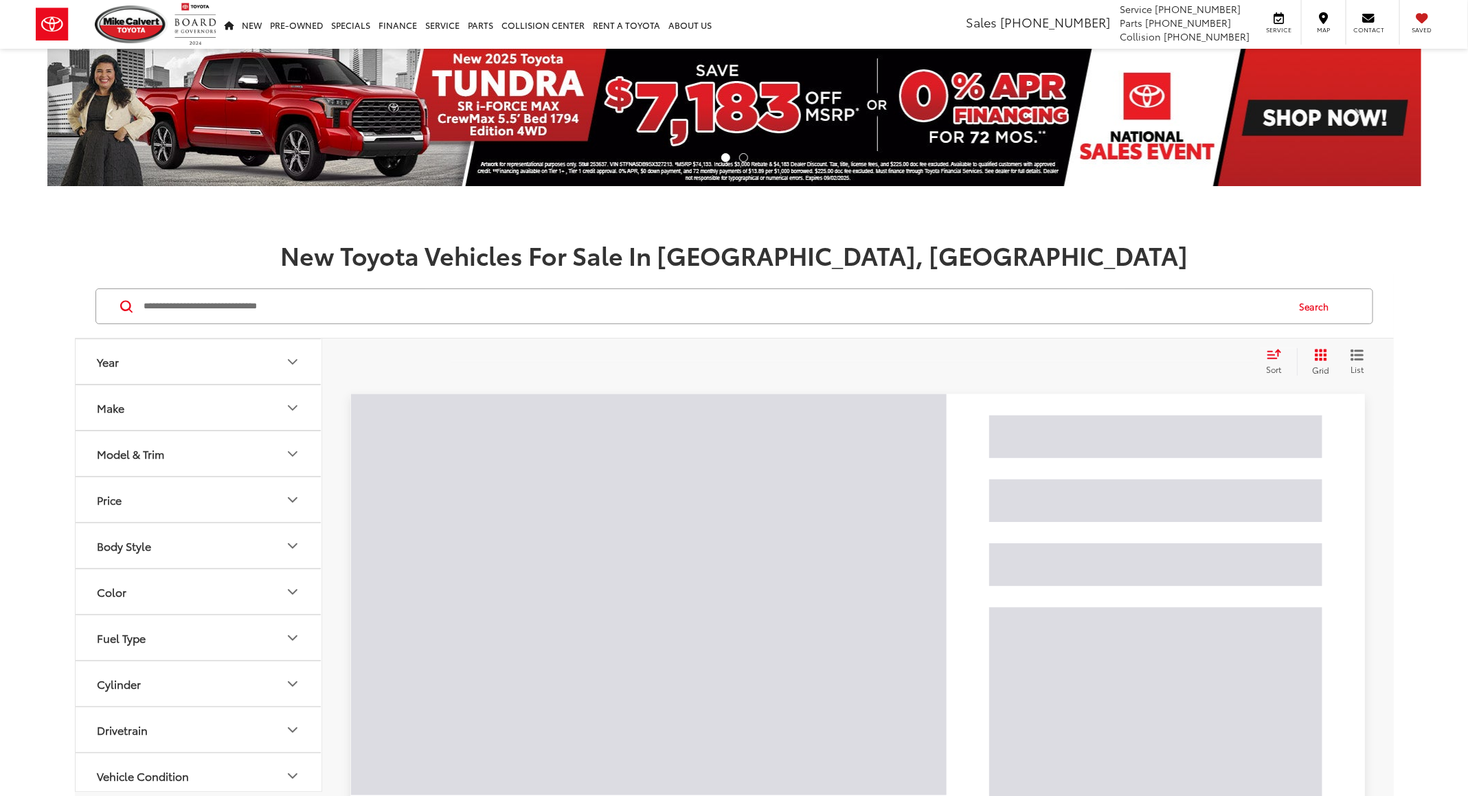
click at [415, 311] on input "Search by Make, Model, or Keyword" at bounding box center [714, 306] width 1143 height 33
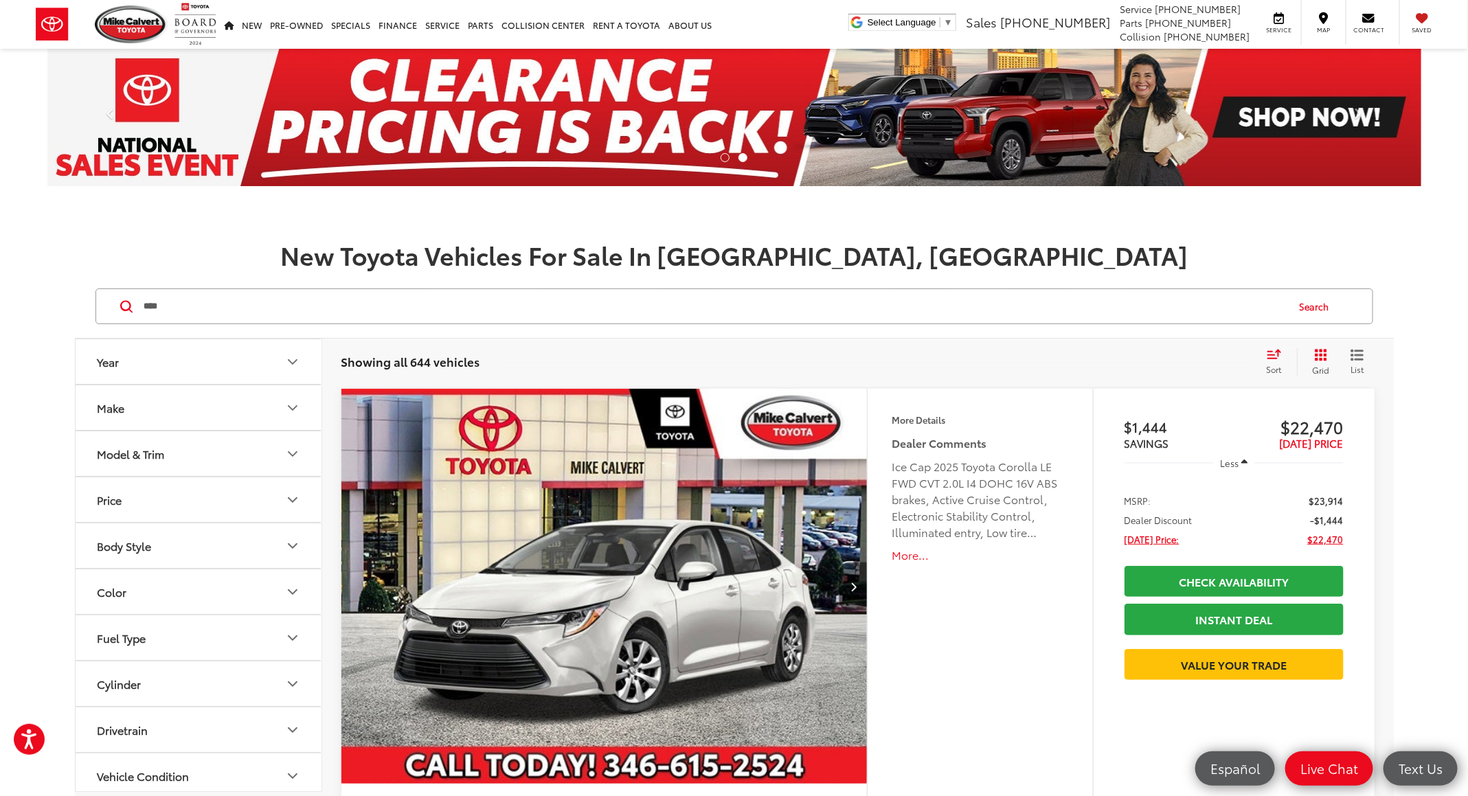
type input "****"
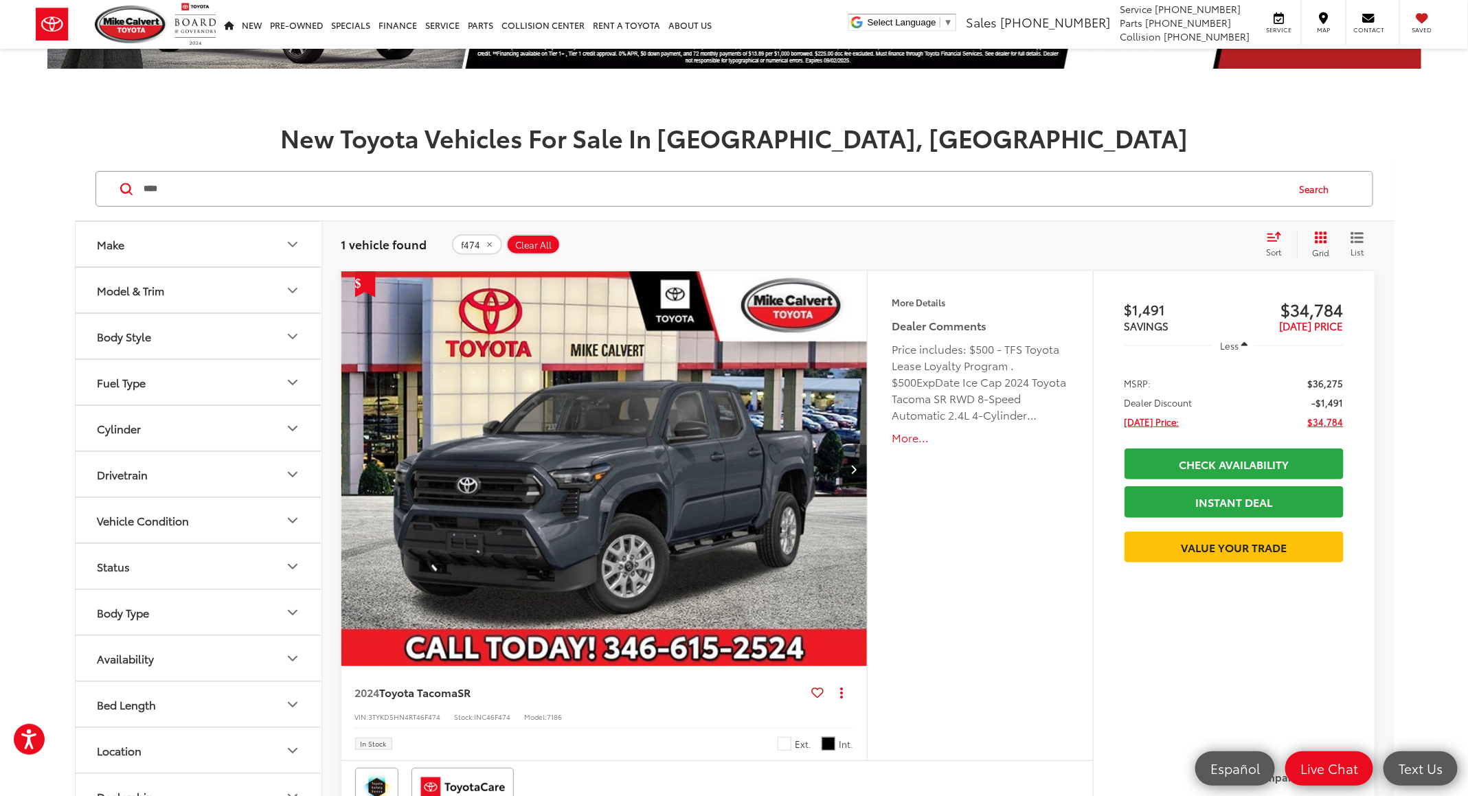
scroll to position [103, 0]
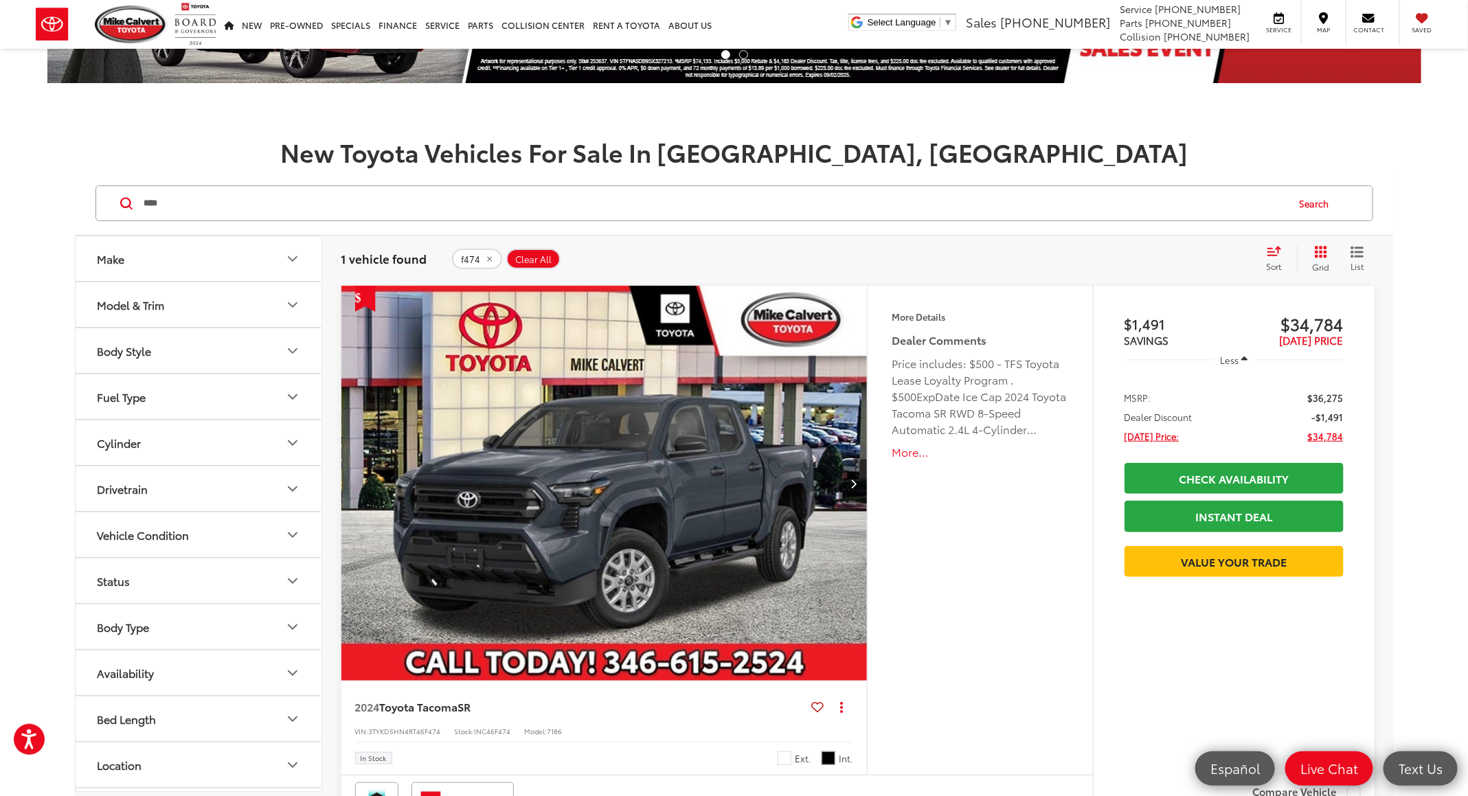
click at [209, 316] on button "Model & Trim" at bounding box center [199, 304] width 247 height 45
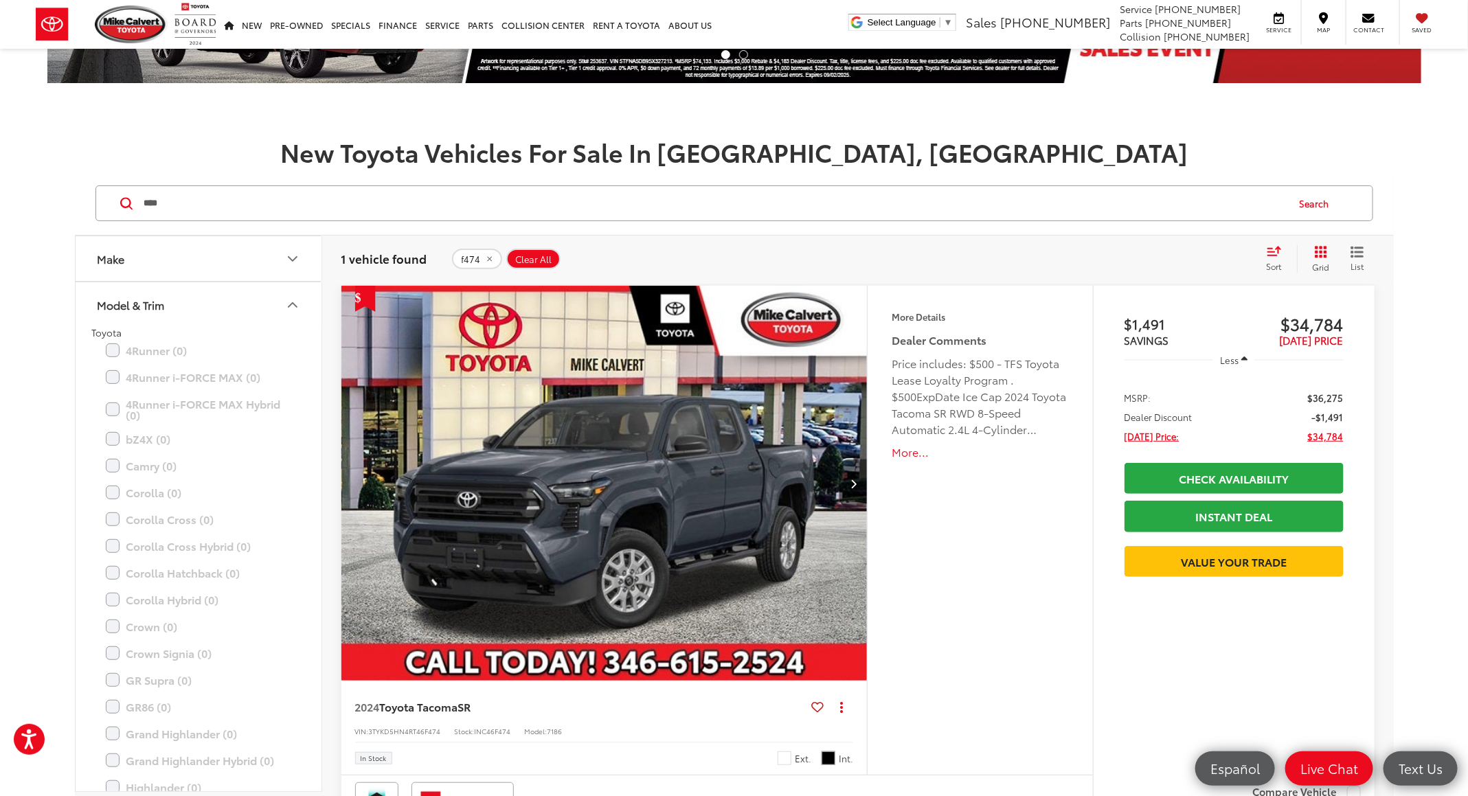
click at [516, 264] on span "Clear All" at bounding box center [534, 259] width 36 height 11
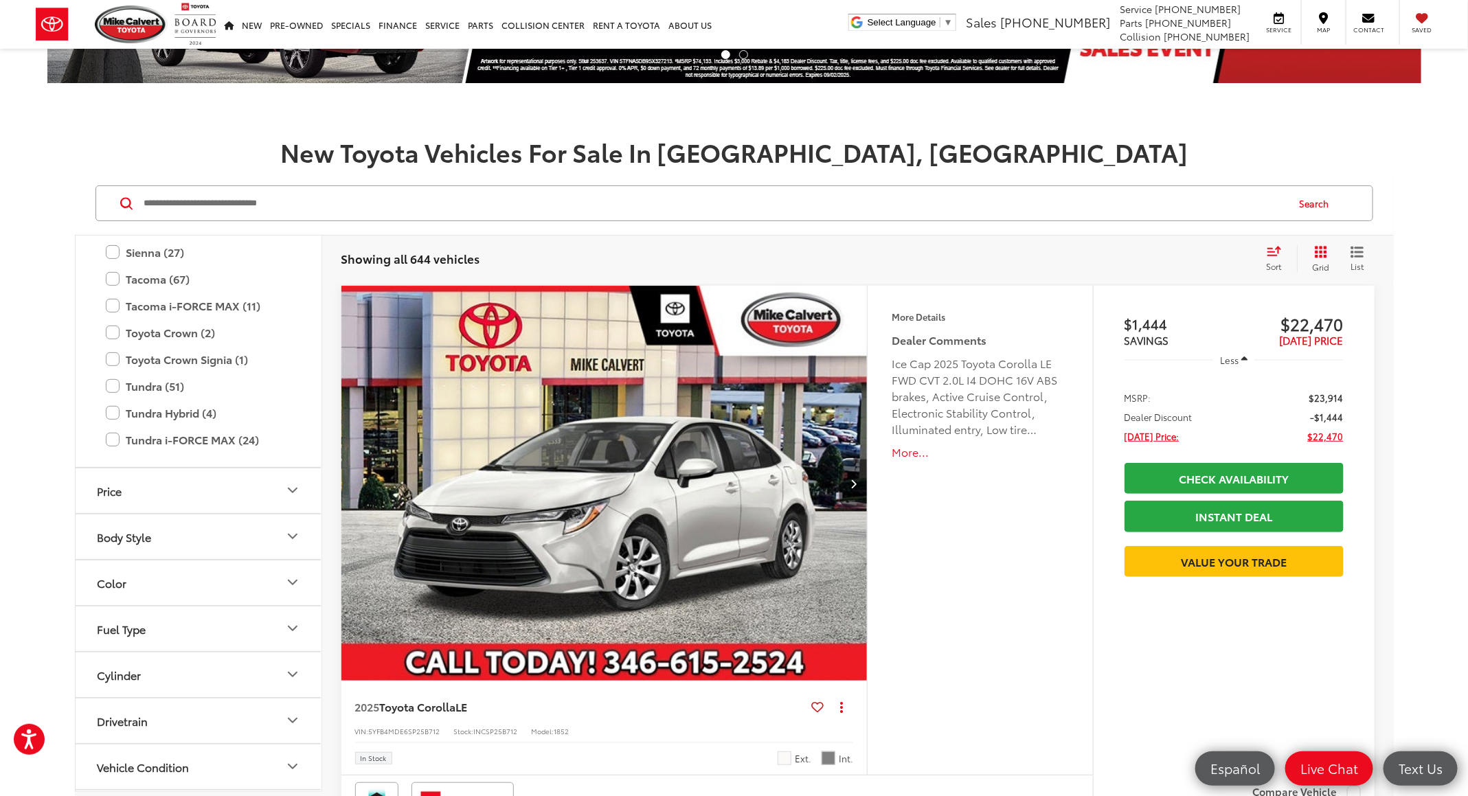
scroll to position [816, 0]
click at [184, 286] on label "Tacoma (67)" at bounding box center [198, 277] width 185 height 24
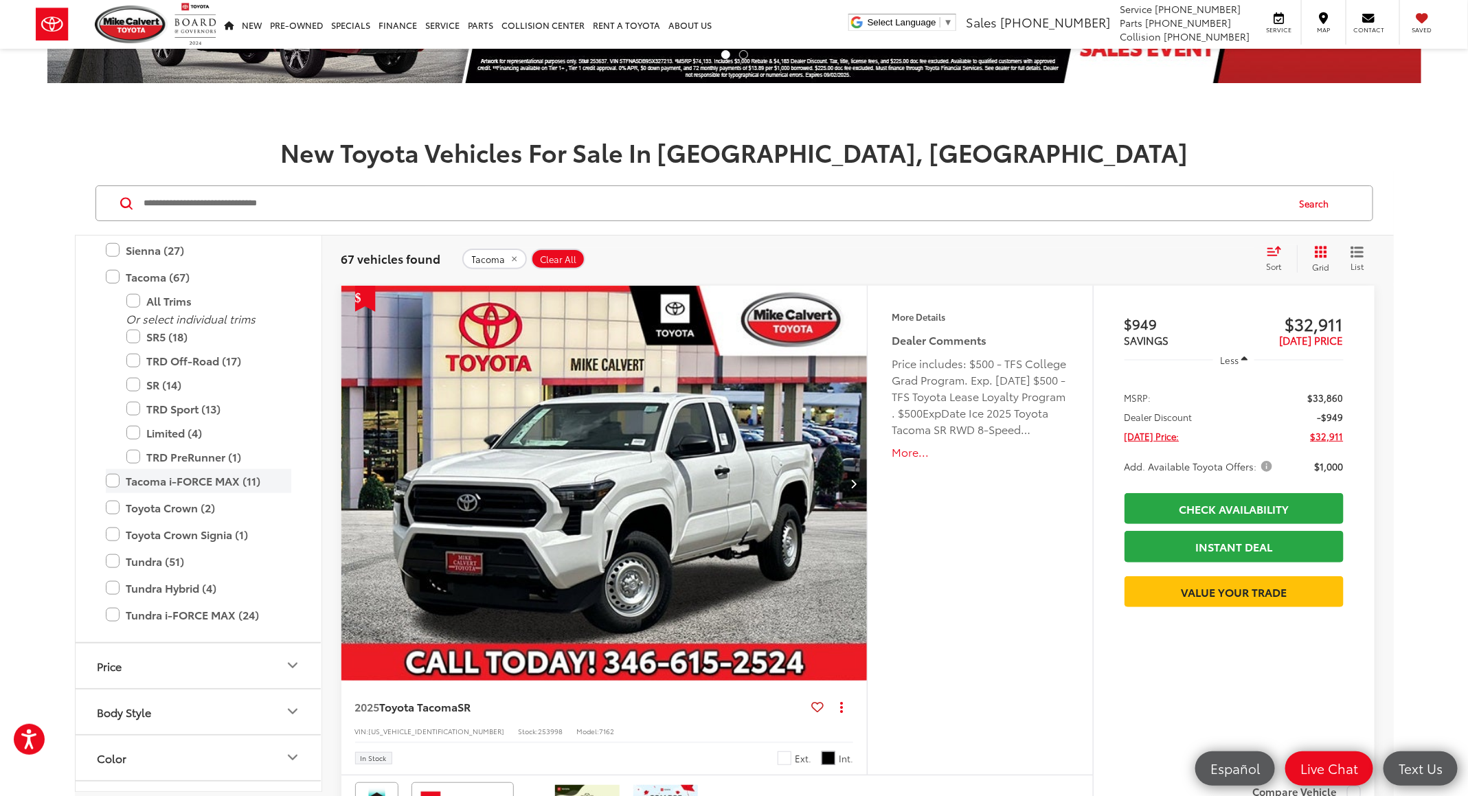
click at [114, 482] on label "Tacoma i-FORCE MAX (11)" at bounding box center [198, 481] width 185 height 24
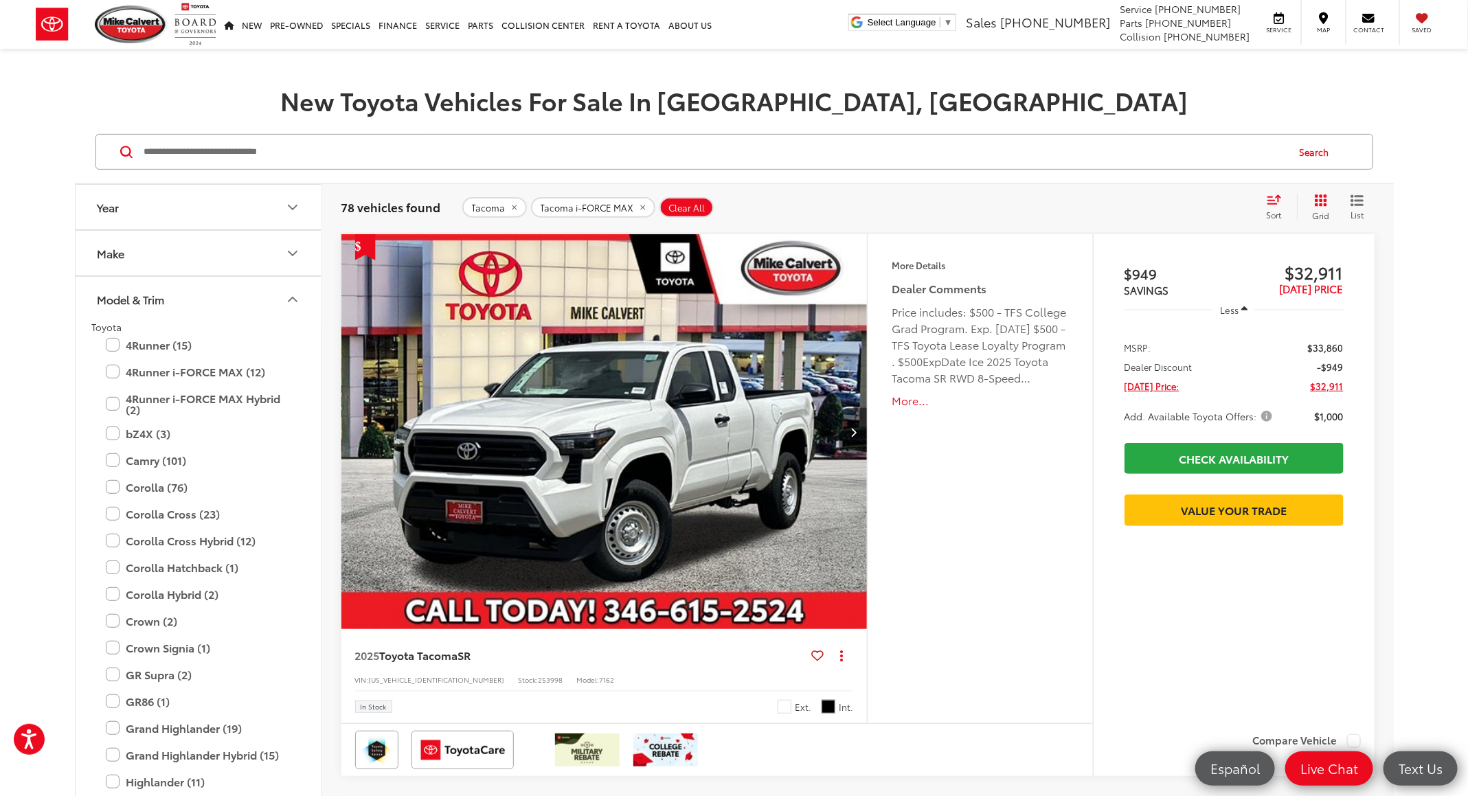
scroll to position [103, 0]
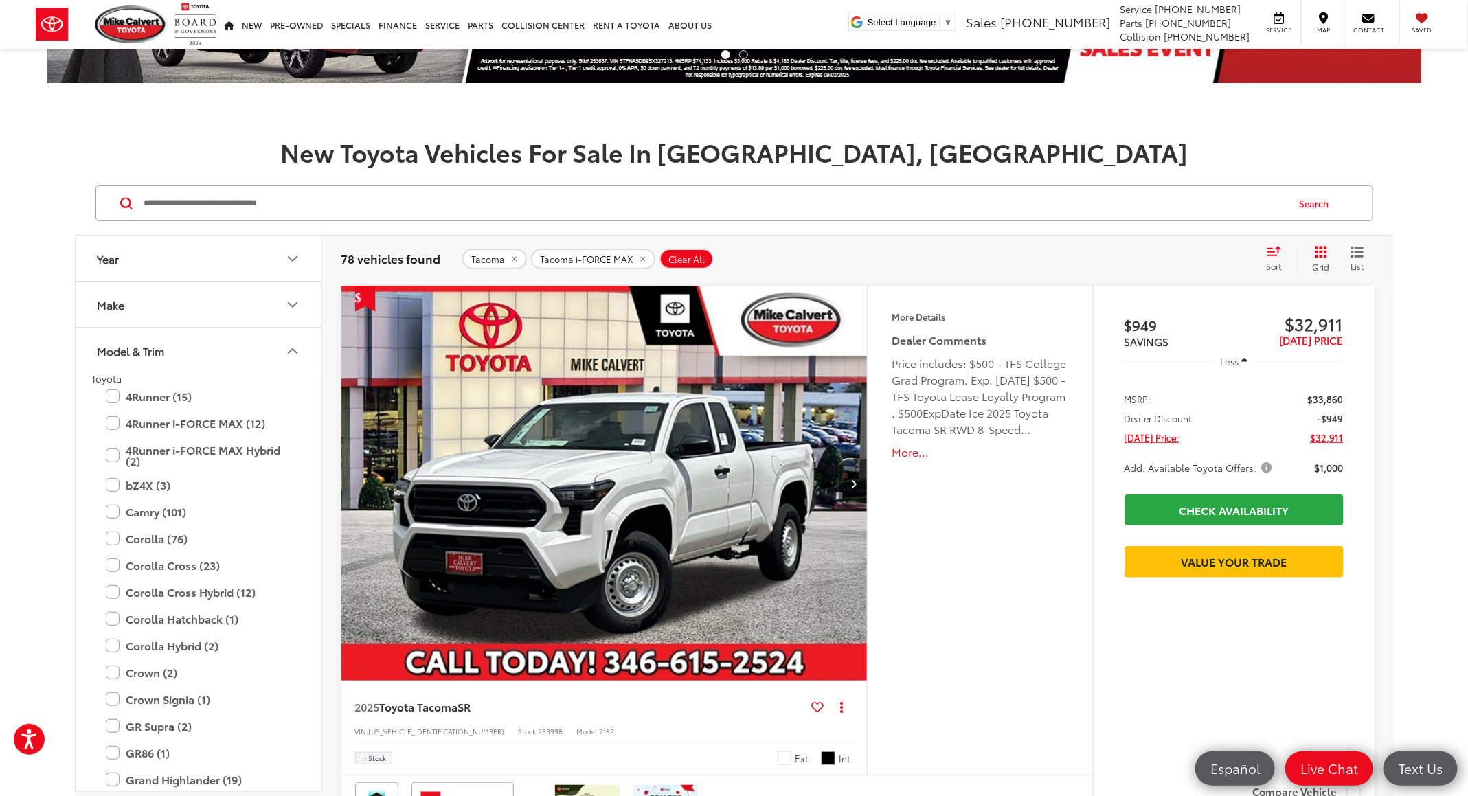
click at [186, 258] on button "Year" at bounding box center [199, 258] width 247 height 45
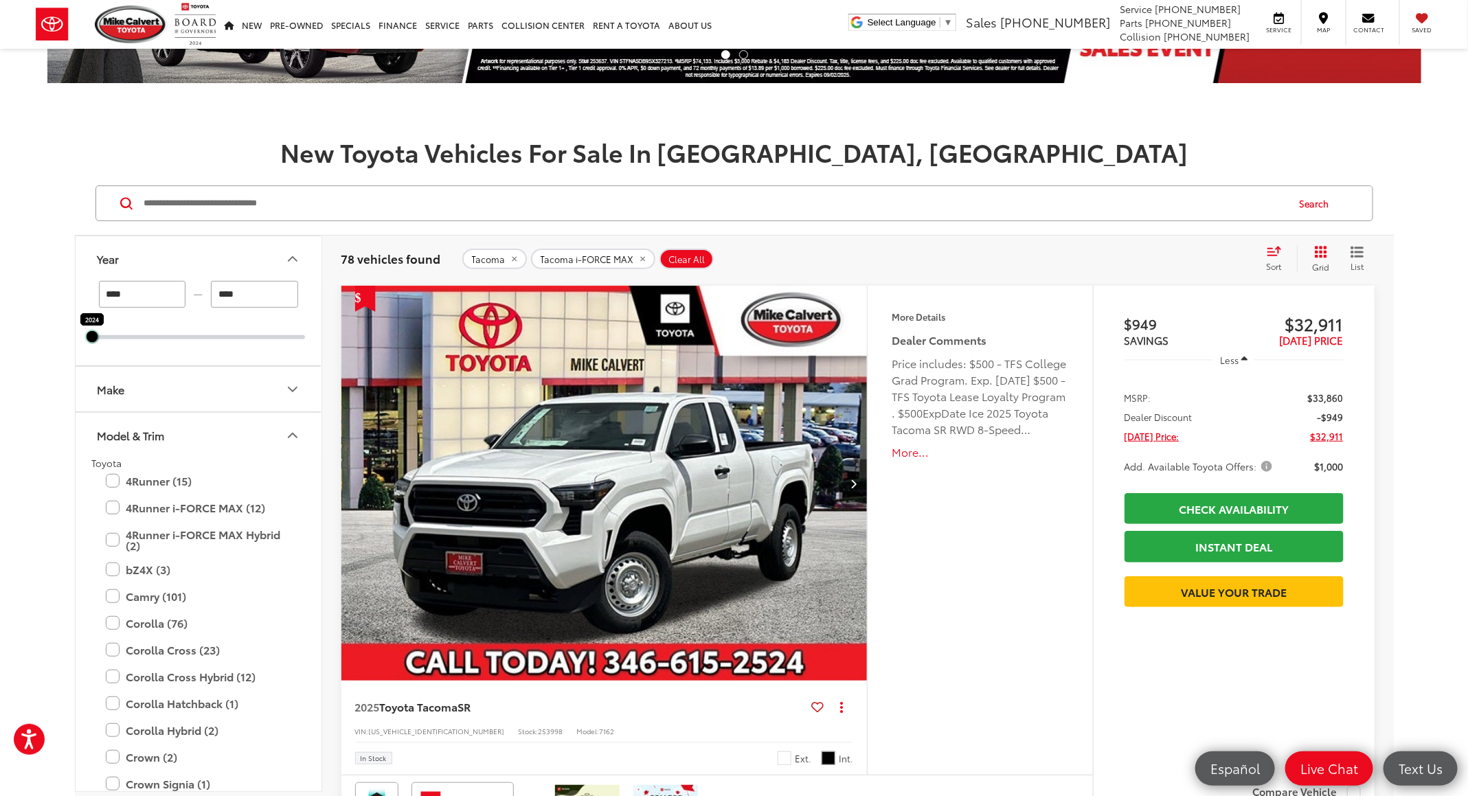
drag, startPoint x: 301, startPoint y: 342, endPoint x: 97, endPoint y: 347, distance: 204.7
click at [97, 347] on div "**** — **** 2024 2024" at bounding box center [199, 323] width 246 height 84
type input "****"
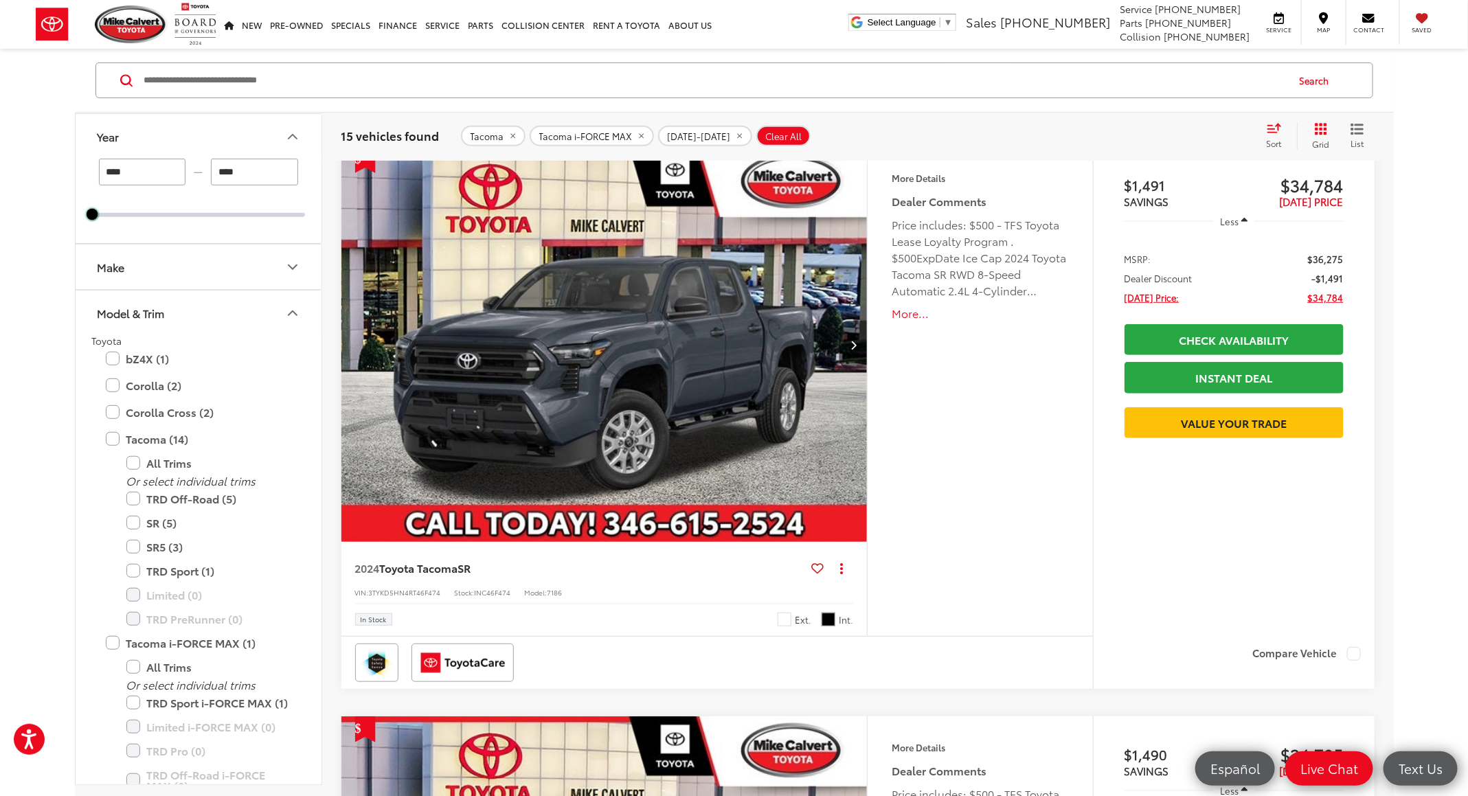
scroll to position [206, 0]
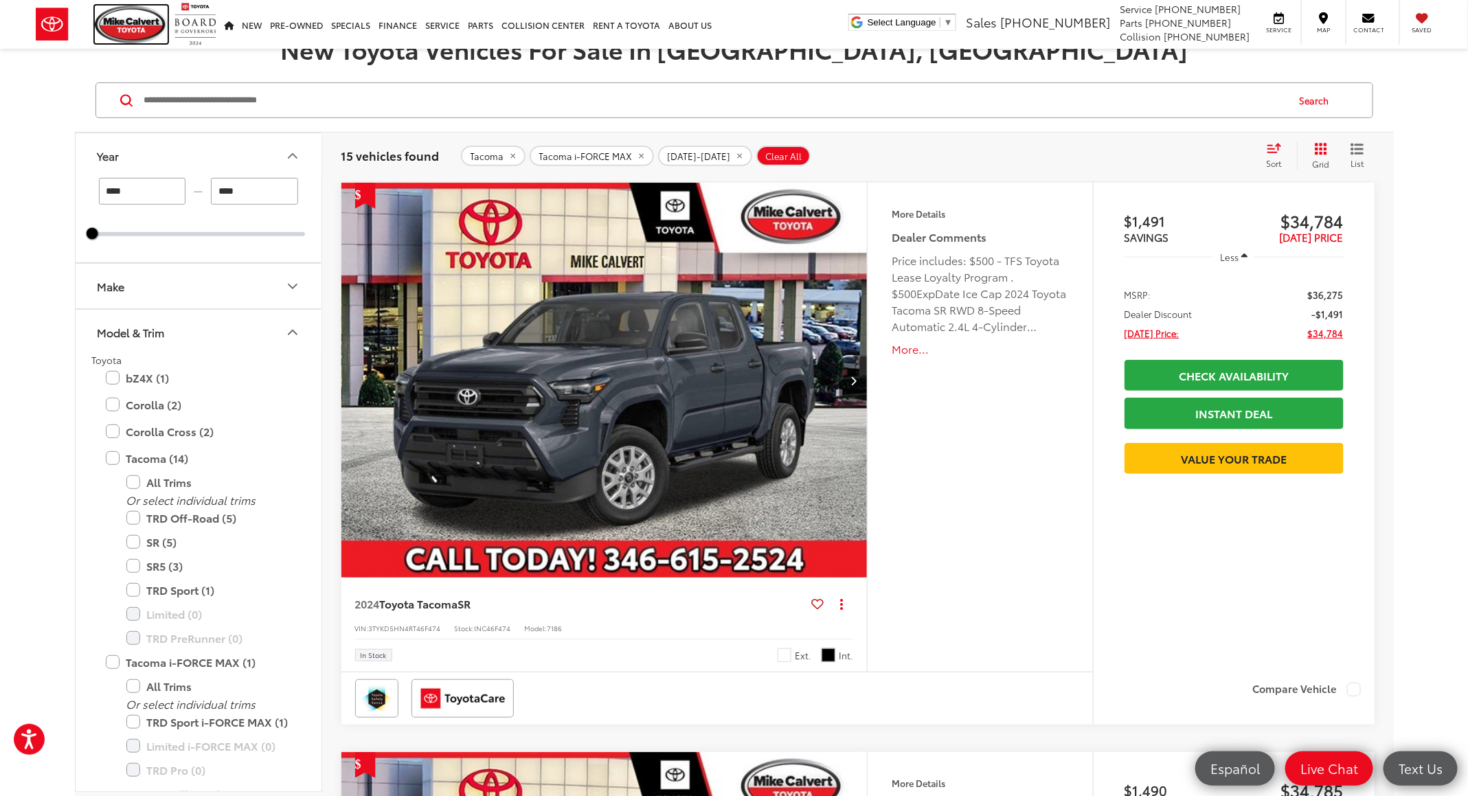
click at [133, 21] on img at bounding box center [131, 24] width 73 height 38
